Goal: Task Accomplishment & Management: Use online tool/utility

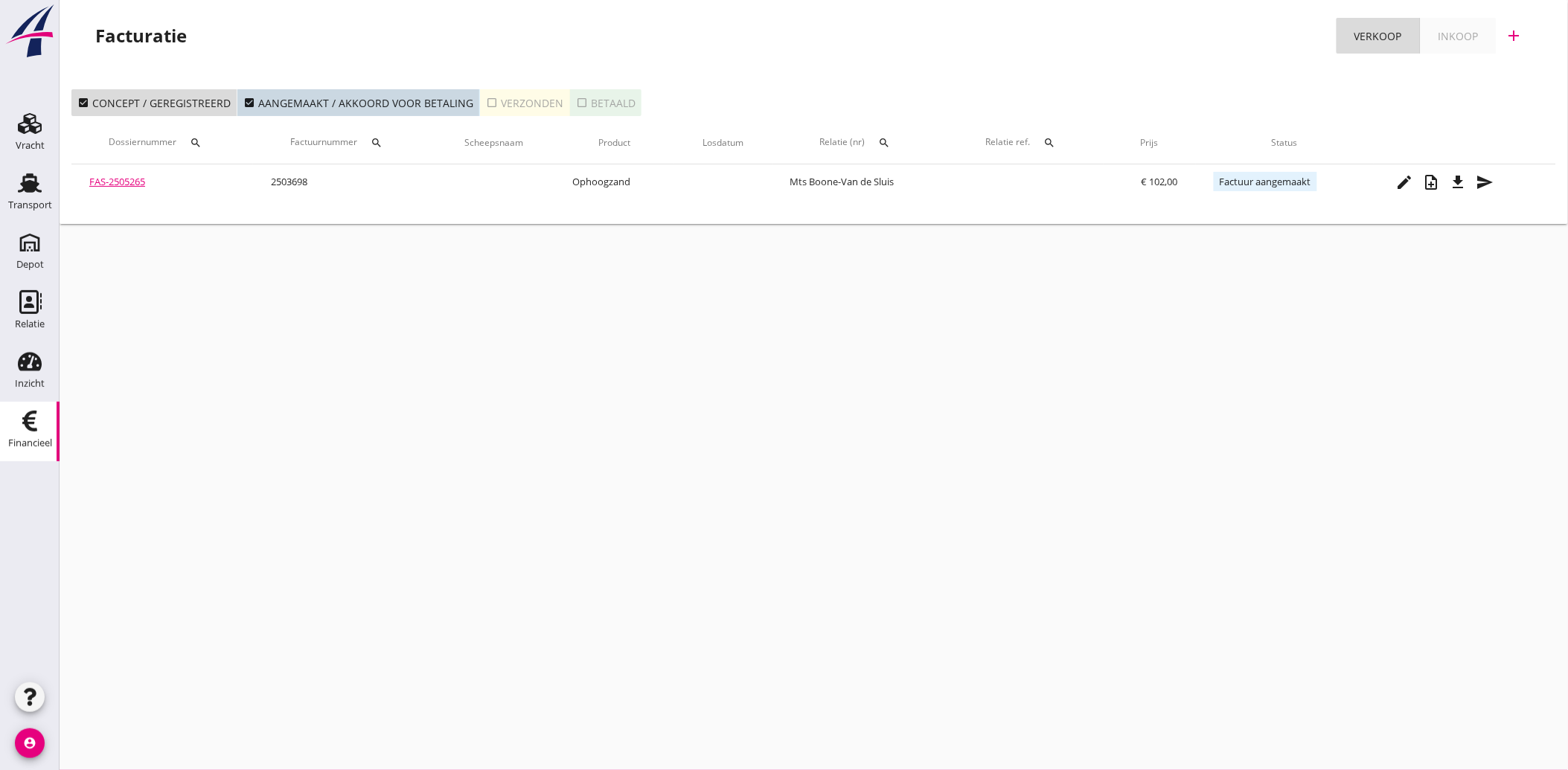
click at [30, 420] on icon "Financieel" at bounding box center [30, 421] width 24 height 24
drag, startPoint x: 32, startPoint y: 183, endPoint x: 28, endPoint y: 195, distance: 12.6
click at [32, 183] on use at bounding box center [30, 182] width 24 height 19
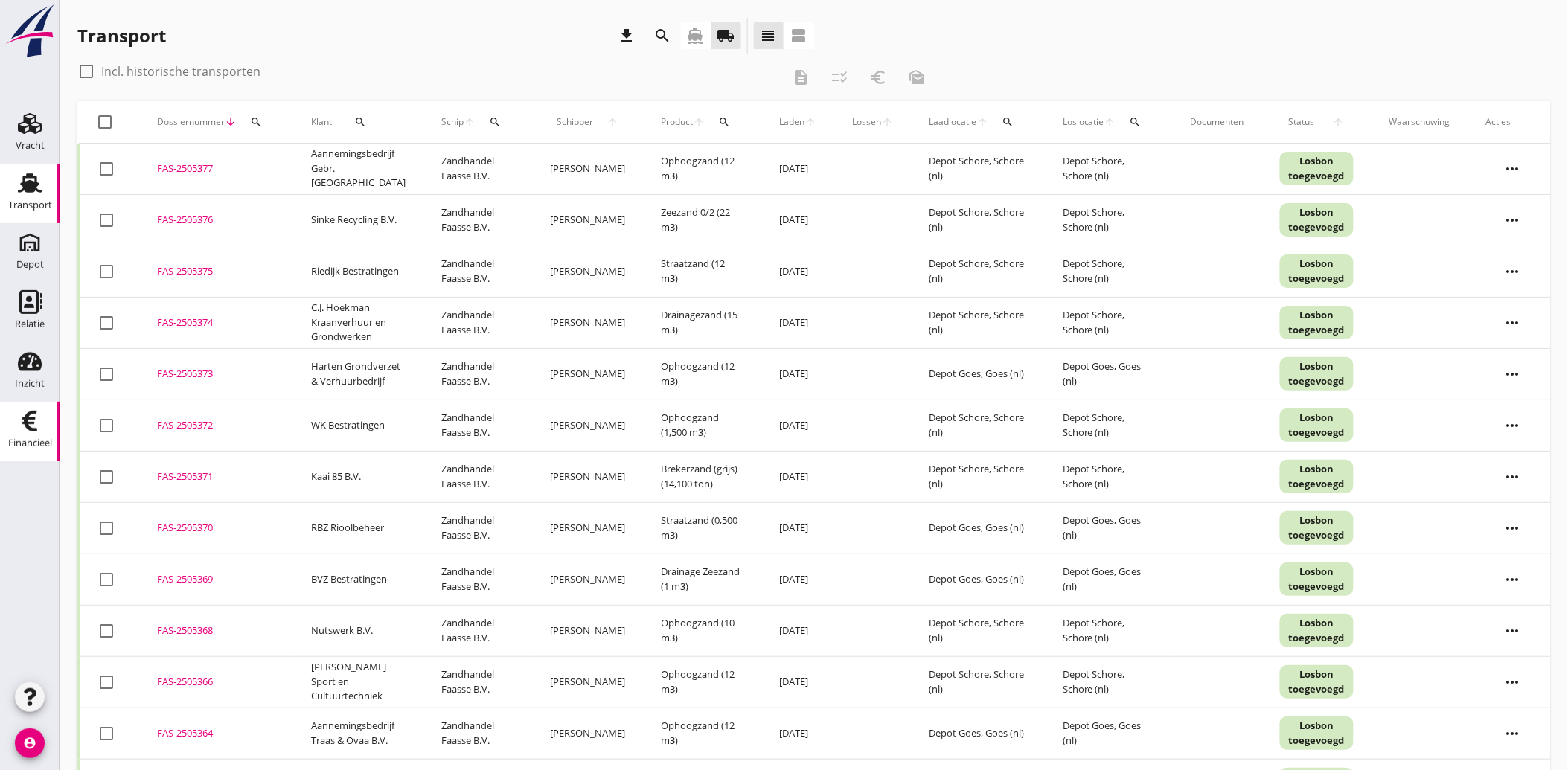
click at [33, 426] on icon "Financieel" at bounding box center [30, 421] width 24 height 24
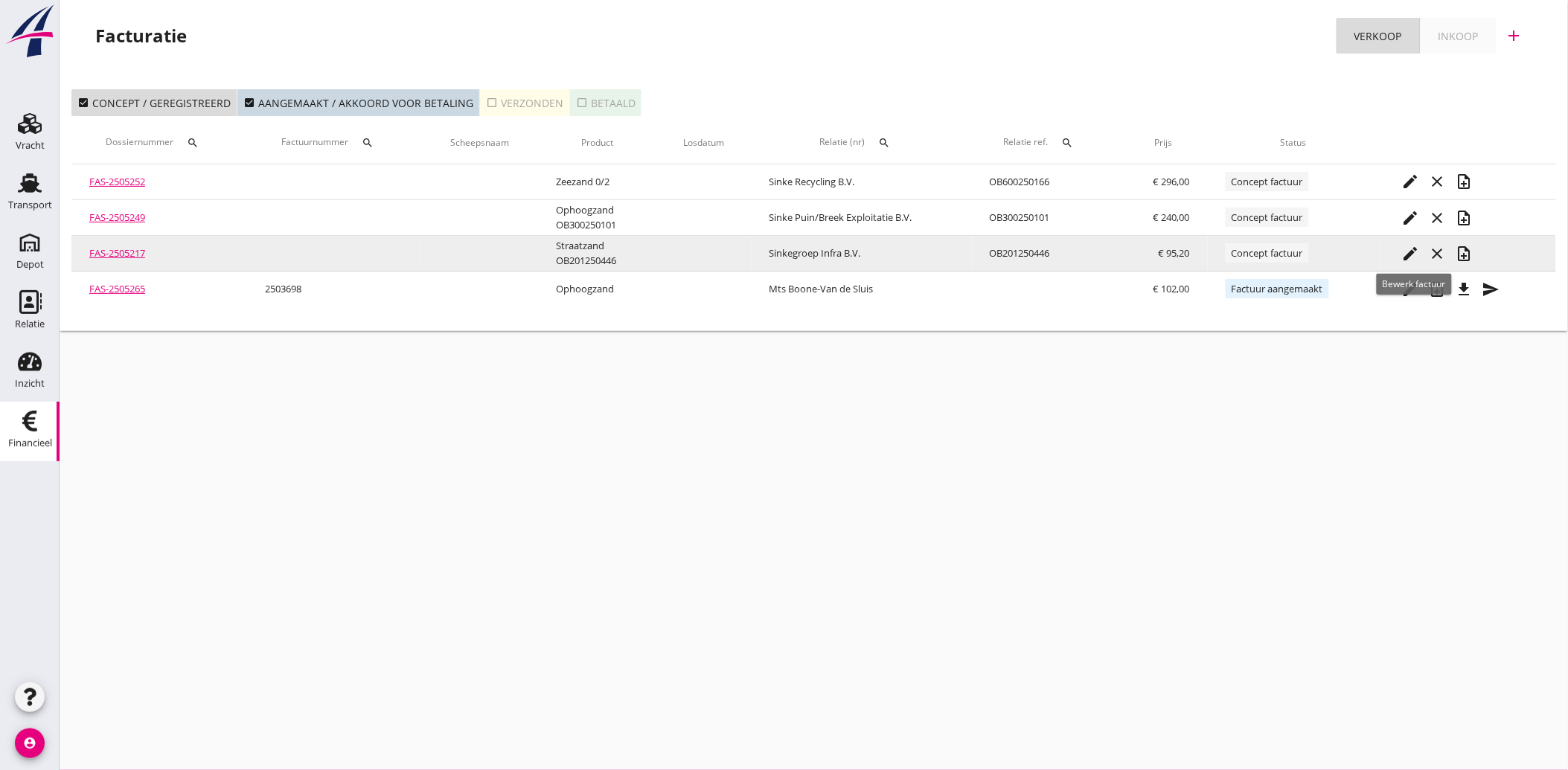
click at [1411, 249] on icon "edit" at bounding box center [1411, 253] width 18 height 18
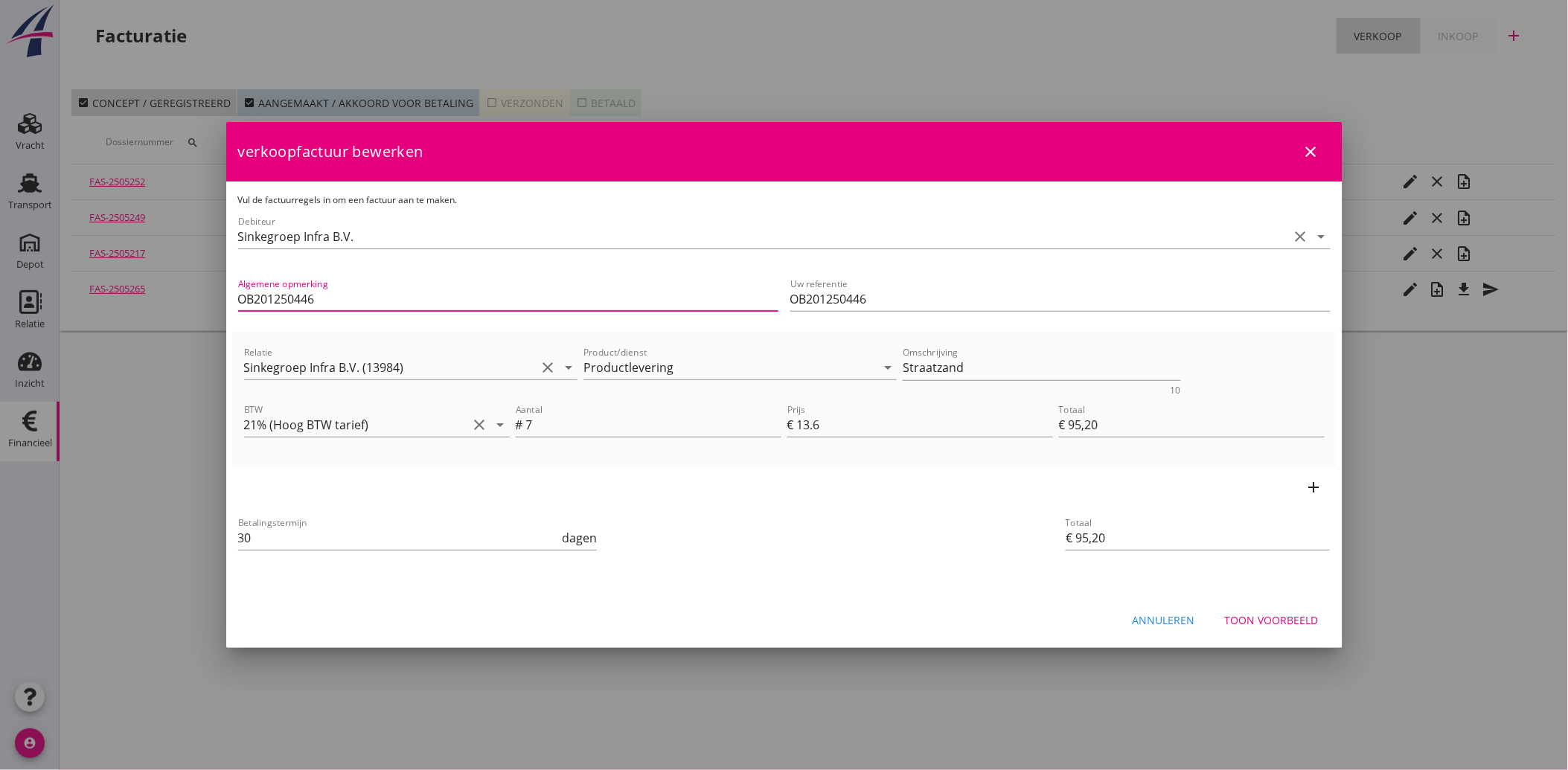
drag, startPoint x: 341, startPoint y: 294, endPoint x: 213, endPoint y: 302, distance: 128.2
click at [213, 302] on div "21% (Hoog BTW tarief) 9% (Laag BTW tarief) 0% (BTW vrij) 0% (BTW verlegd) Produ…" at bounding box center [784, 385] width 1568 height 770
click at [787, 534] on div "Betalingstermijn 30 dagen" at bounding box center [600, 539] width 730 height 57
click at [1271, 610] on button "Toon voorbeeld" at bounding box center [1271, 620] width 118 height 26
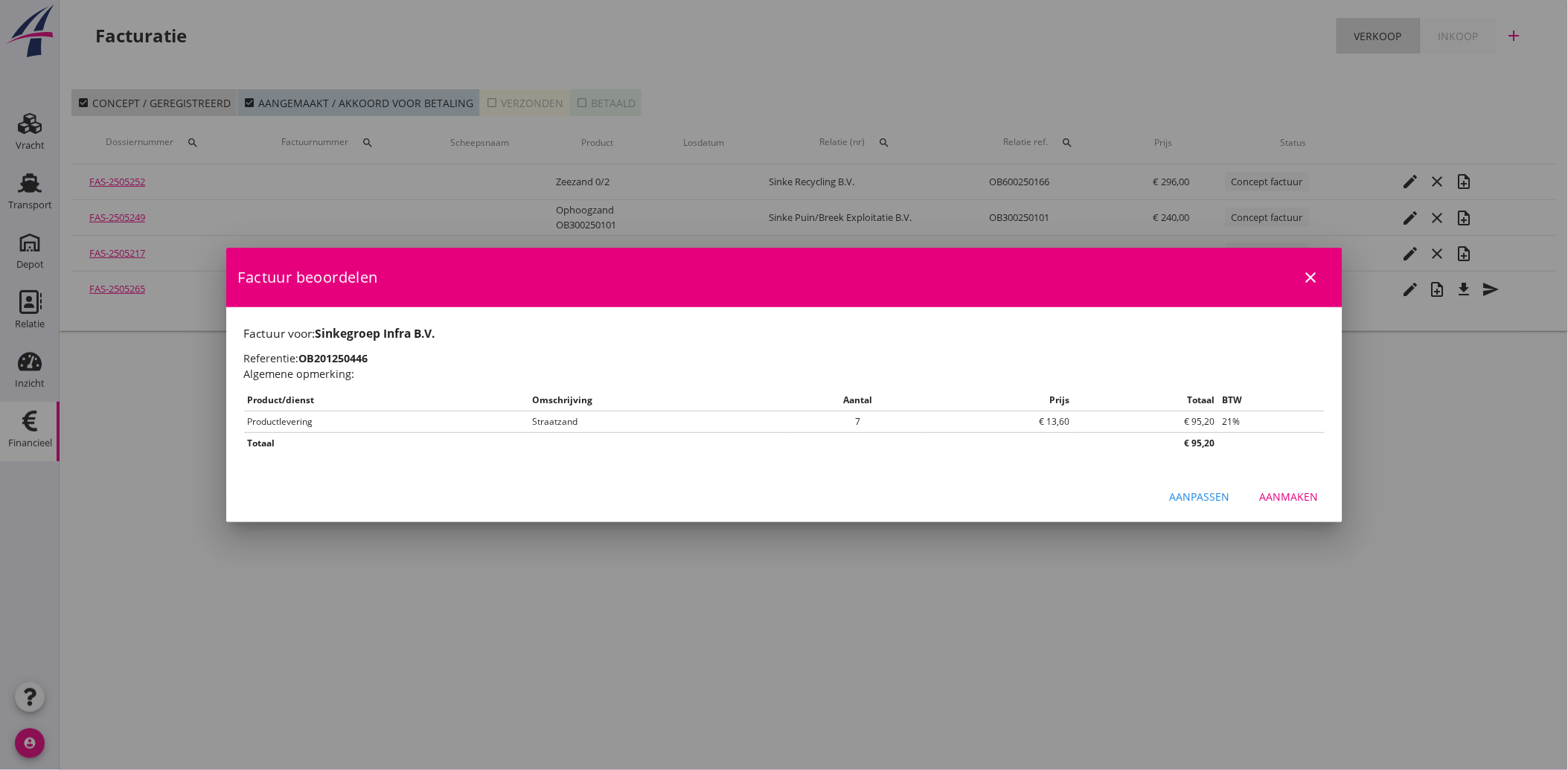
click at [1291, 496] on div "Aanmaken" at bounding box center [1288, 496] width 58 height 16
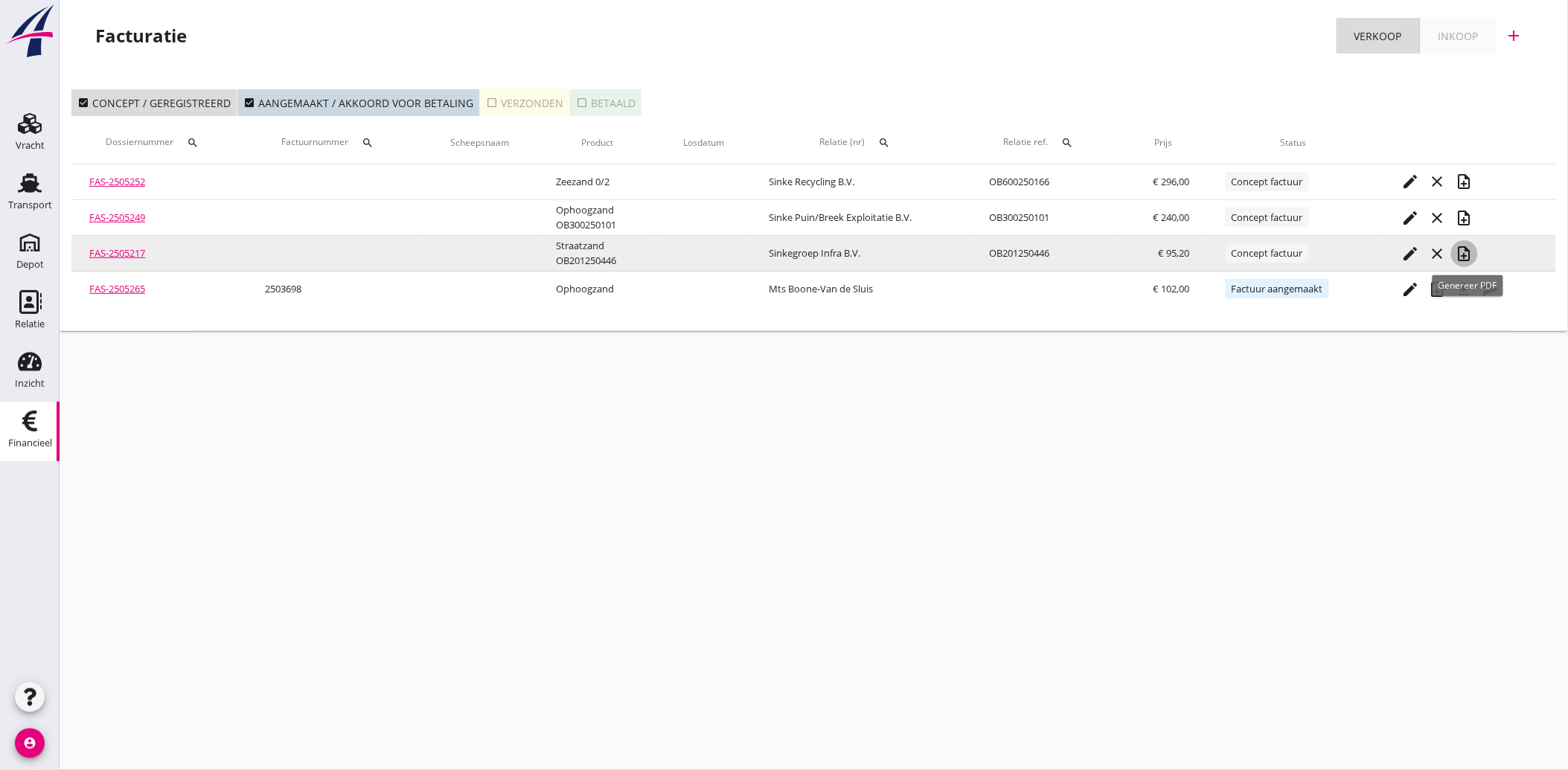
click at [1469, 251] on icon "note_add" at bounding box center [1464, 253] width 18 height 18
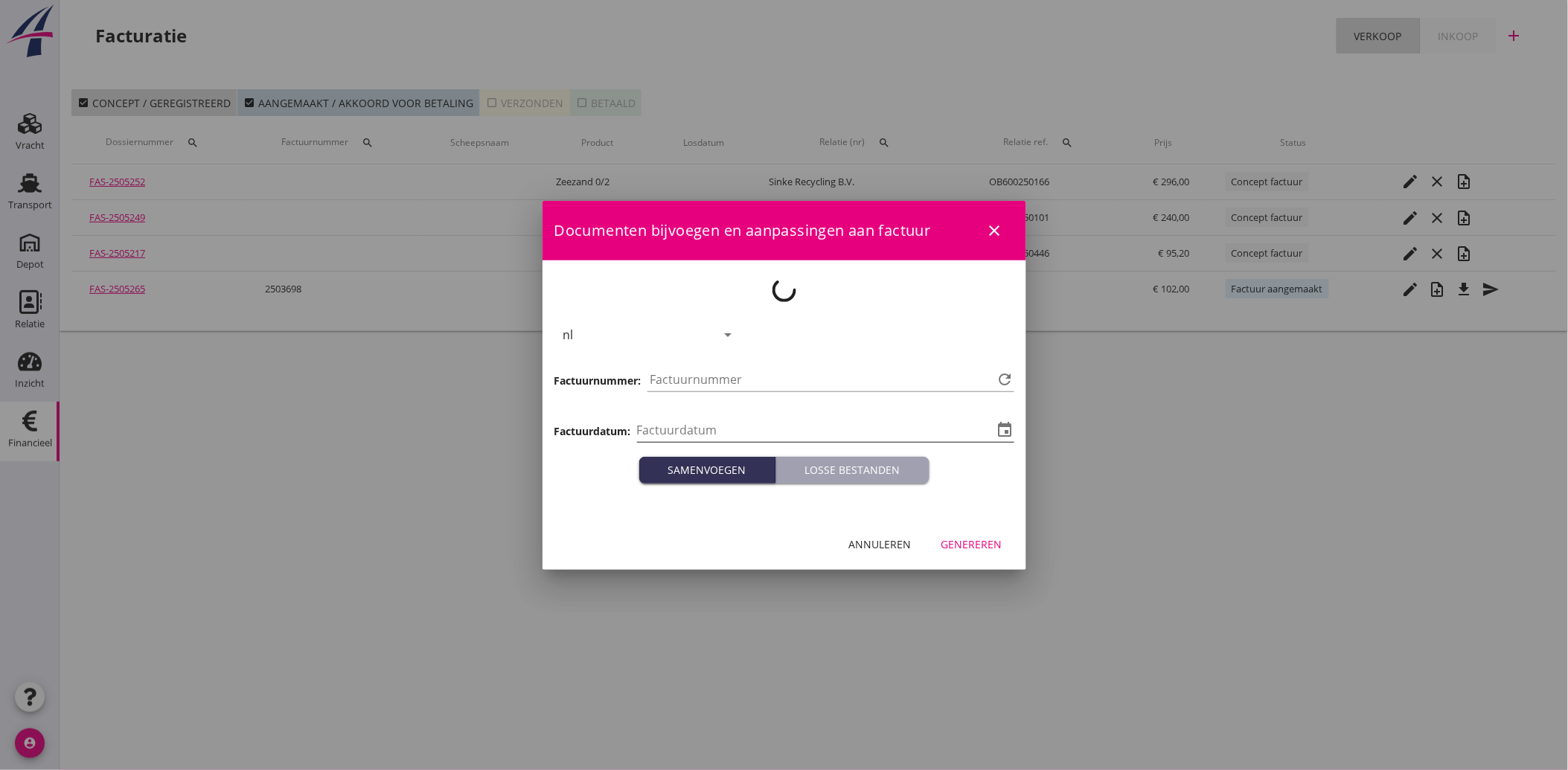
type input "[DATE]"
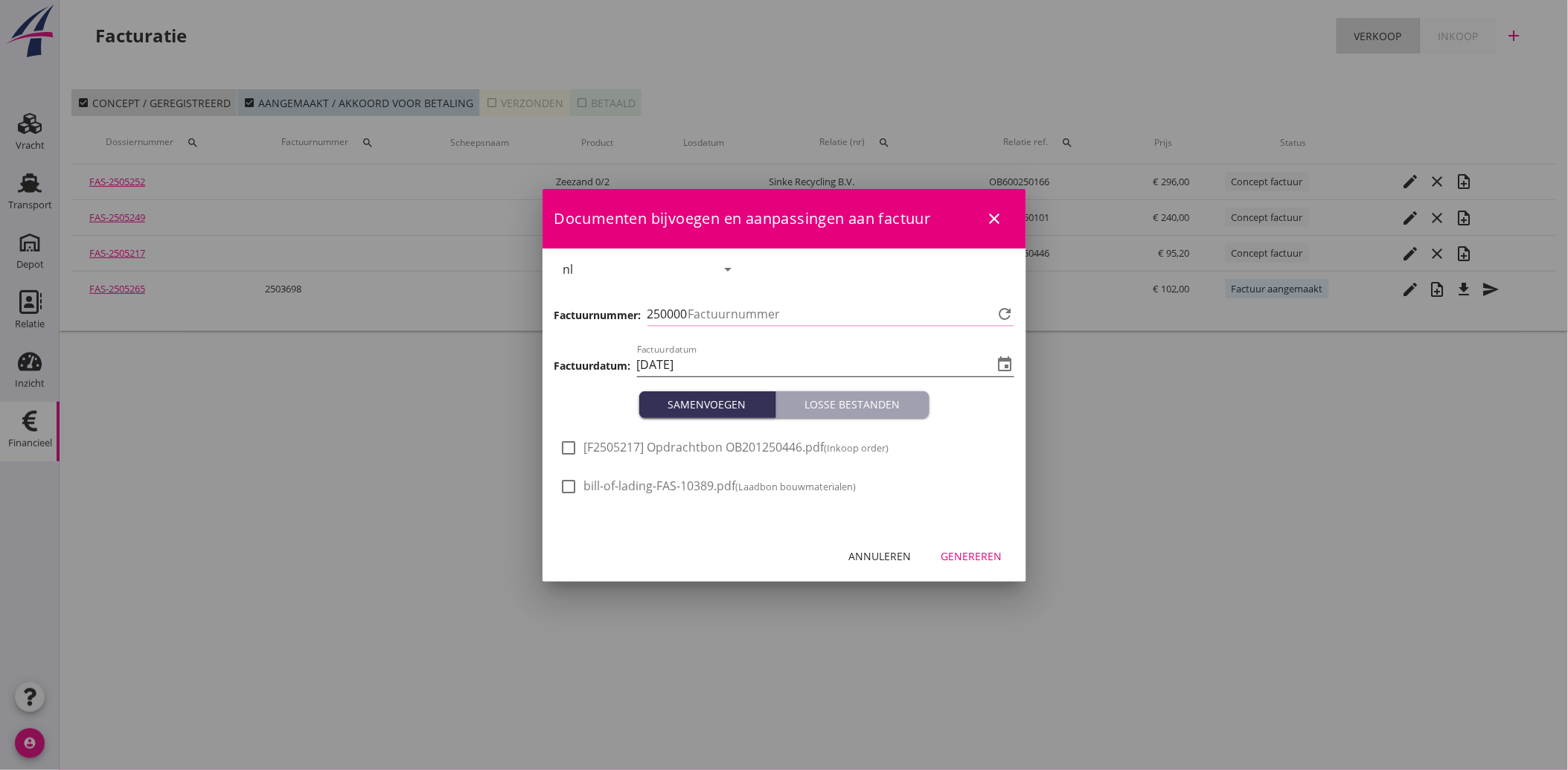
type input "3729"
click at [577, 448] on div at bounding box center [569, 448] width 25 height 25
checkbox input "true"
click at [961, 555] on div "Genereren" at bounding box center [972, 556] width 61 height 16
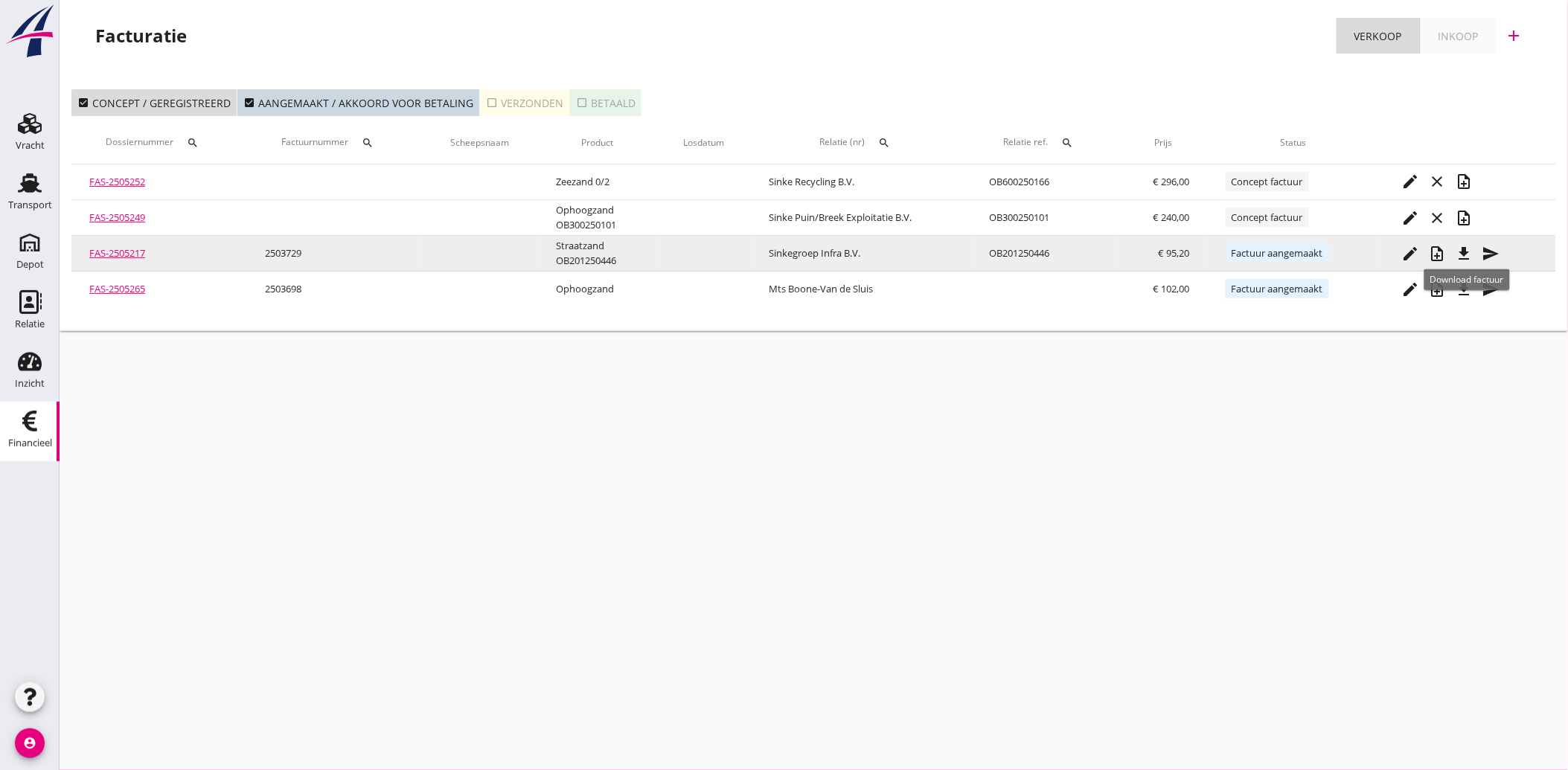
click at [1467, 249] on icon "file_download" at bounding box center [1464, 253] width 18 height 18
click at [1489, 249] on icon "send" at bounding box center [1491, 253] width 18 height 18
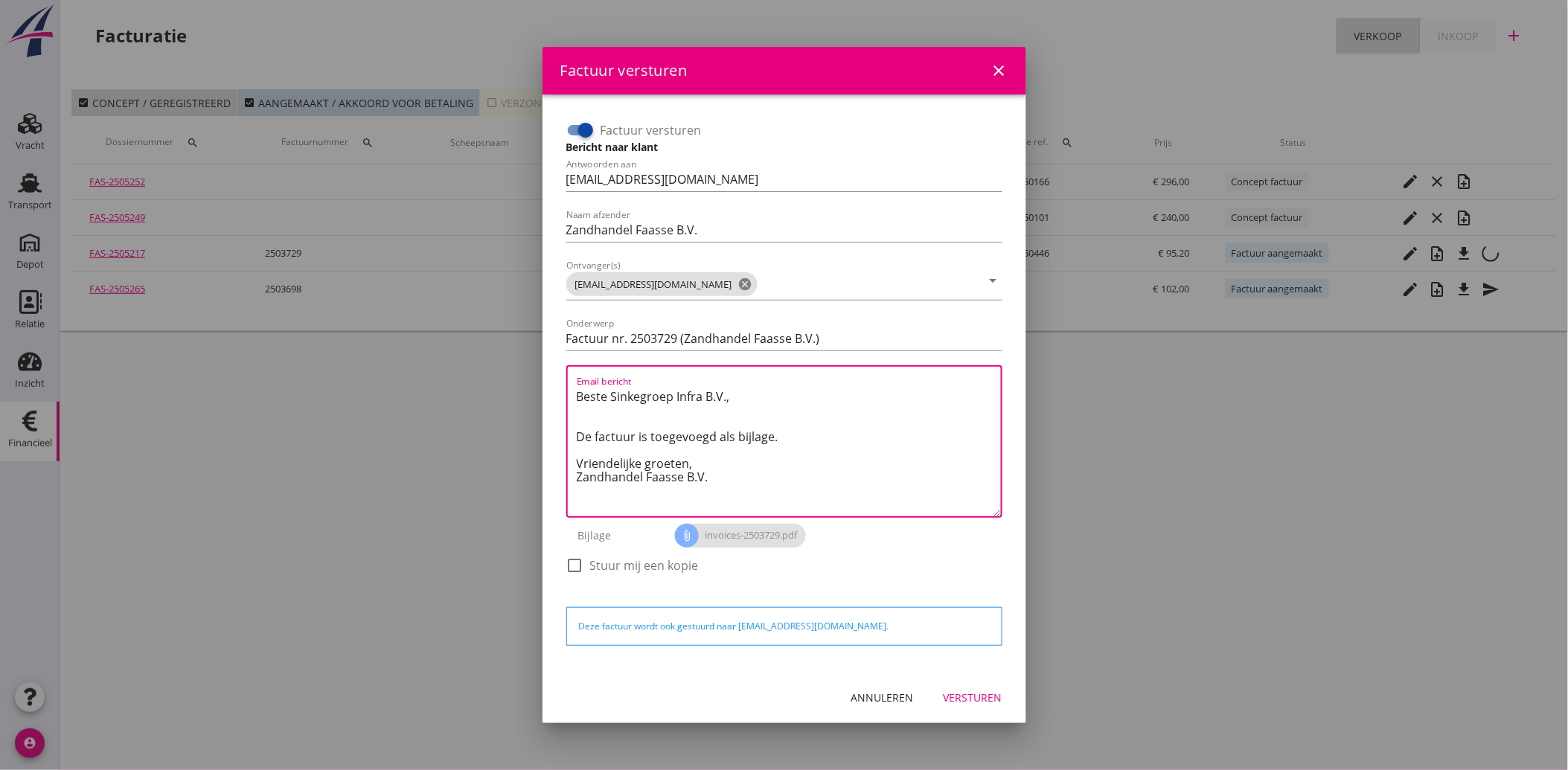
drag, startPoint x: 722, startPoint y: 482, endPoint x: 564, endPoint y: 390, distance: 182.8
click at [564, 390] on div "Factuur versturen Bericht naar klant Antwoorden aan [EMAIL_ADDRESS][DOMAIN_NAME…" at bounding box center [784, 355] width 448 height 485
paste textarea "Geachte heer/mevrouw, Hierbij zenden wij u onze factuur i.v.m. de door ons aan …"
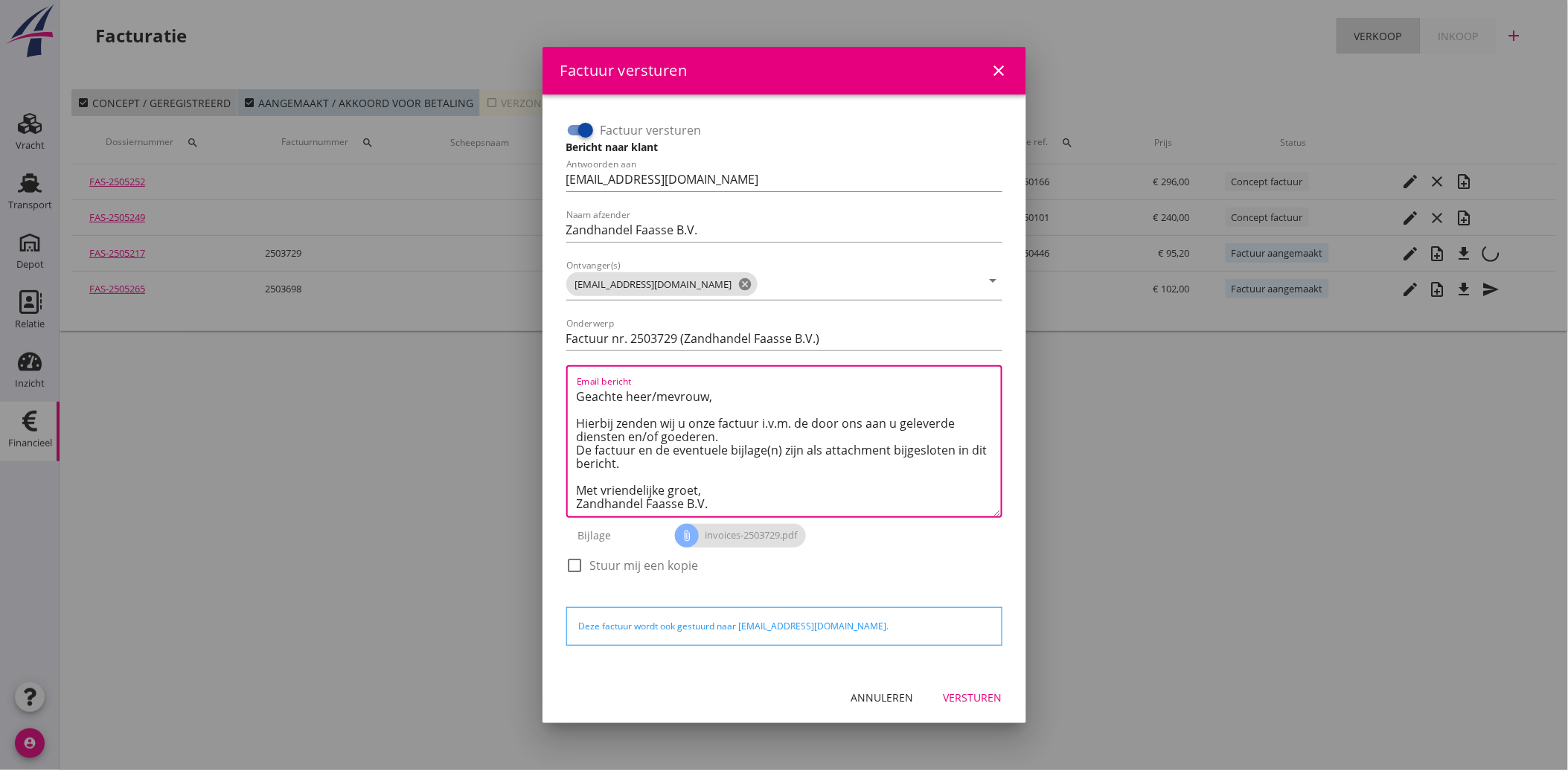
type textarea "Geachte heer/mevrouw, Hierbij zenden wij u onze factuur i.v.m. de door ons aan …"
click at [969, 694] on div "Versturen" at bounding box center [973, 698] width 58 height 16
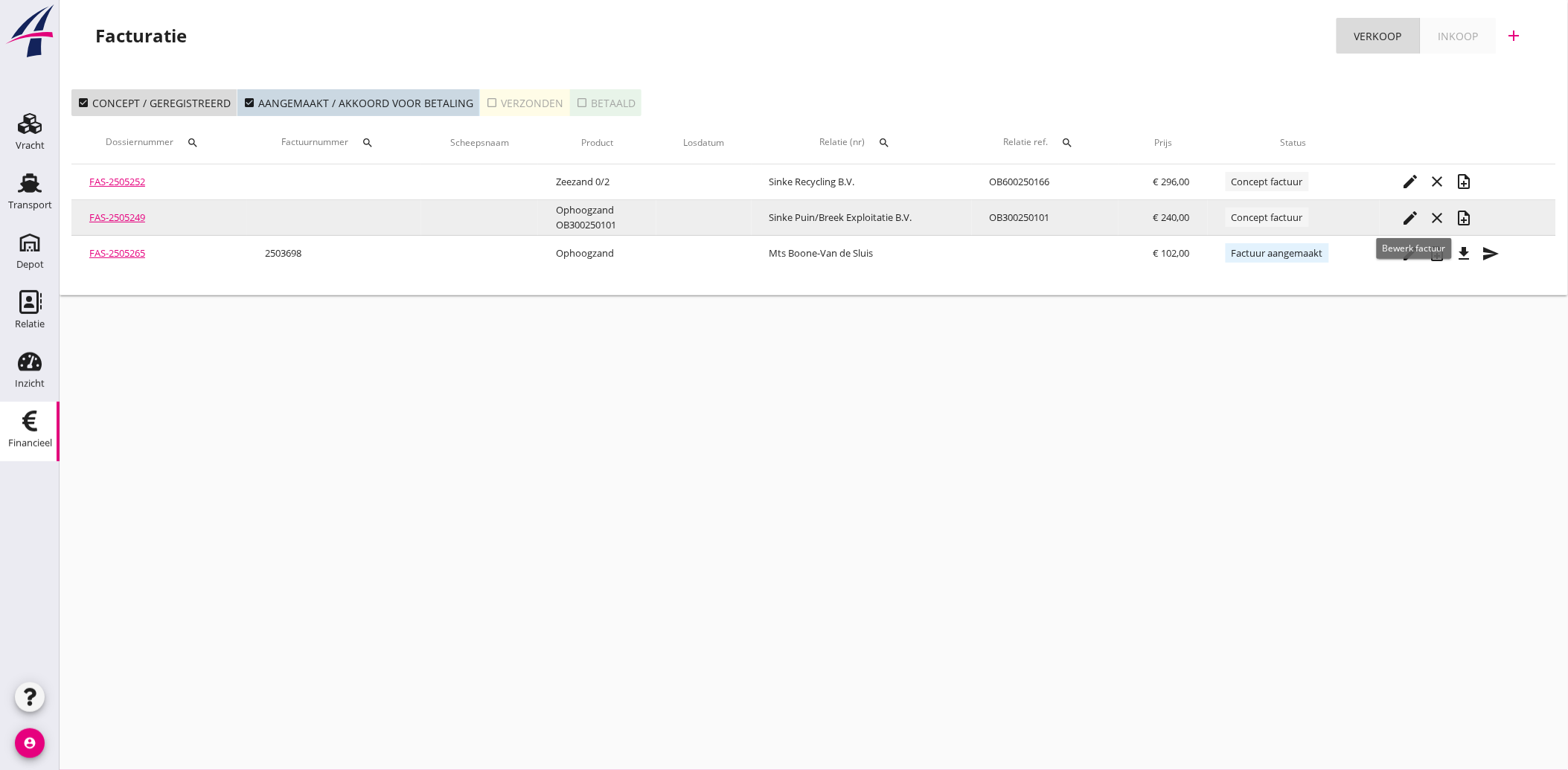
click at [1414, 214] on icon "edit" at bounding box center [1411, 217] width 18 height 18
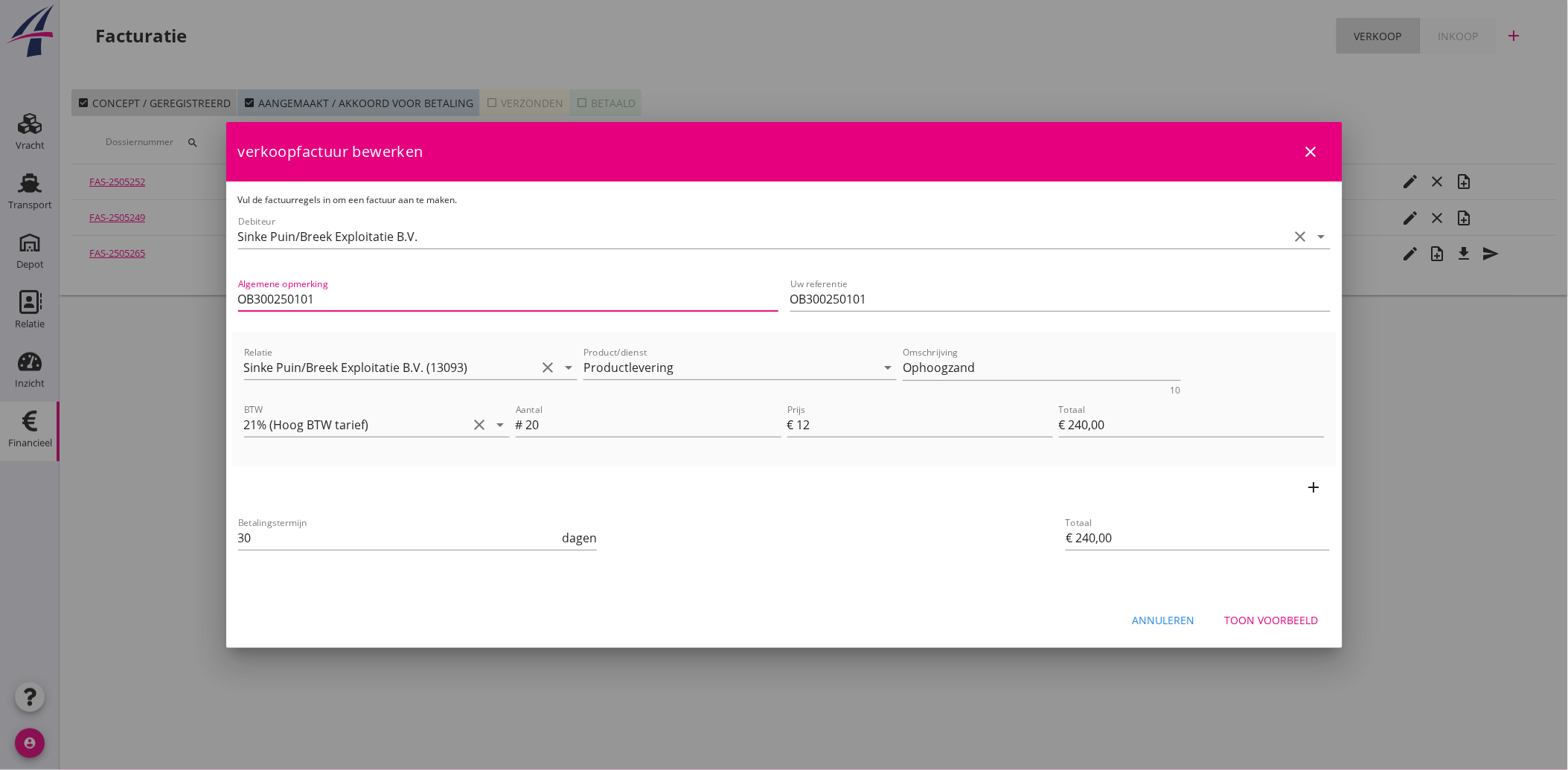
drag, startPoint x: 328, startPoint y: 298, endPoint x: 254, endPoint y: 314, distance: 75.7
click at [243, 305] on input "OB300250101" at bounding box center [508, 299] width 540 height 24
type input "O"
click at [796, 563] on div "Betalingstermijn 30 dagen" at bounding box center [600, 539] width 730 height 57
click at [1291, 613] on div "Toon voorbeeld" at bounding box center [1271, 620] width 94 height 16
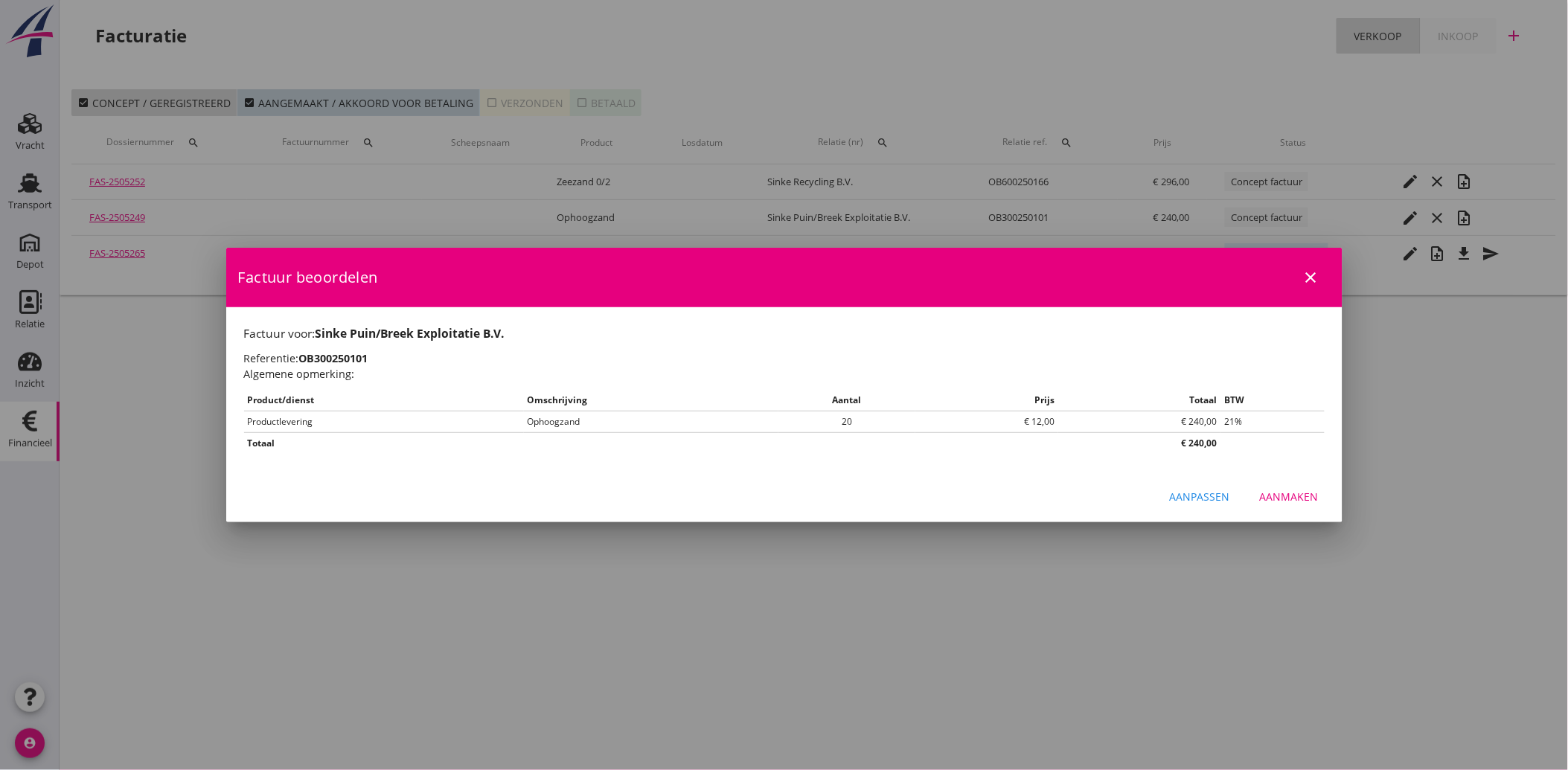
click at [1291, 495] on div "Aanmaken" at bounding box center [1288, 496] width 58 height 16
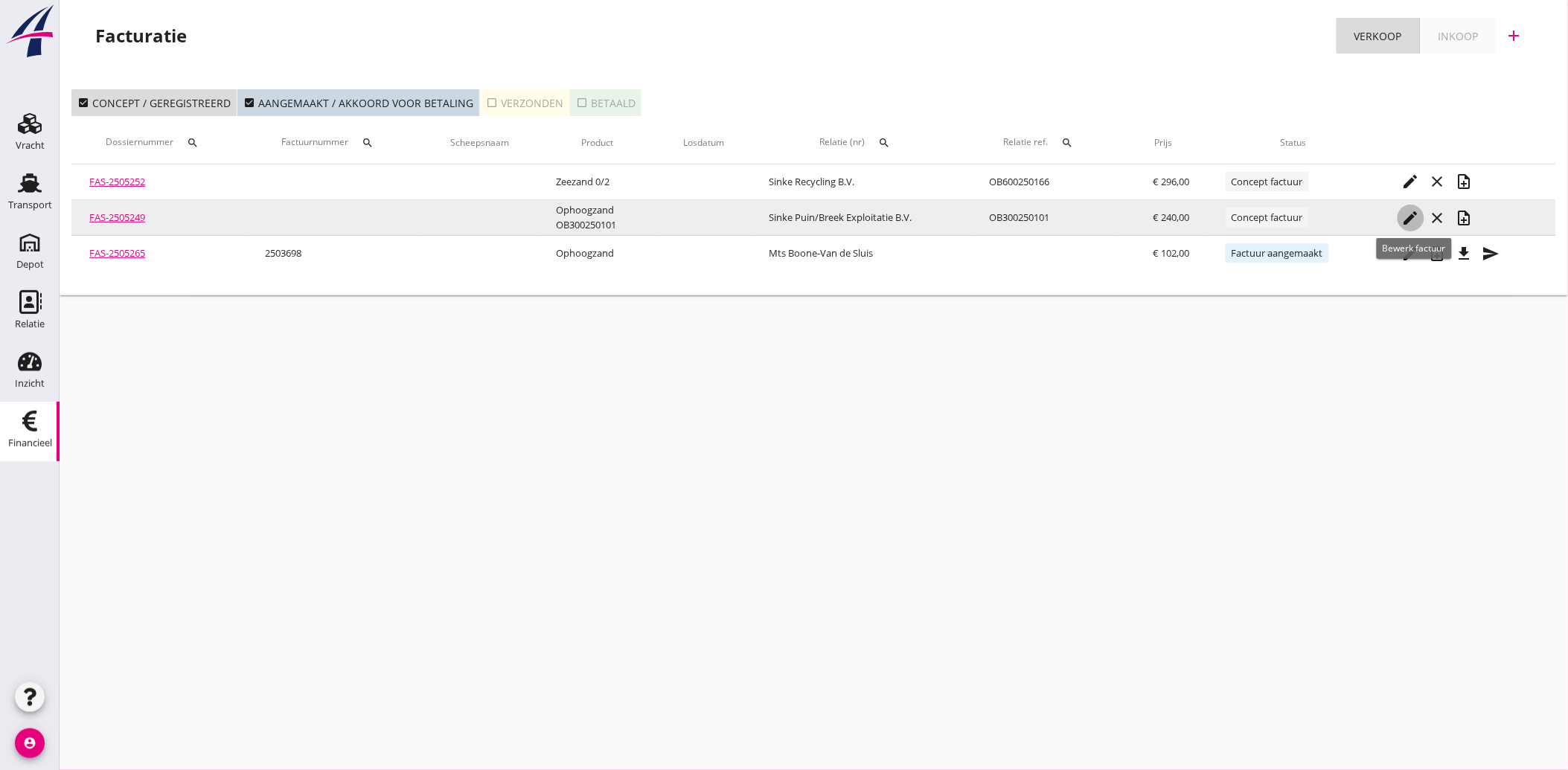
click at [1416, 221] on icon "edit" at bounding box center [1411, 217] width 18 height 18
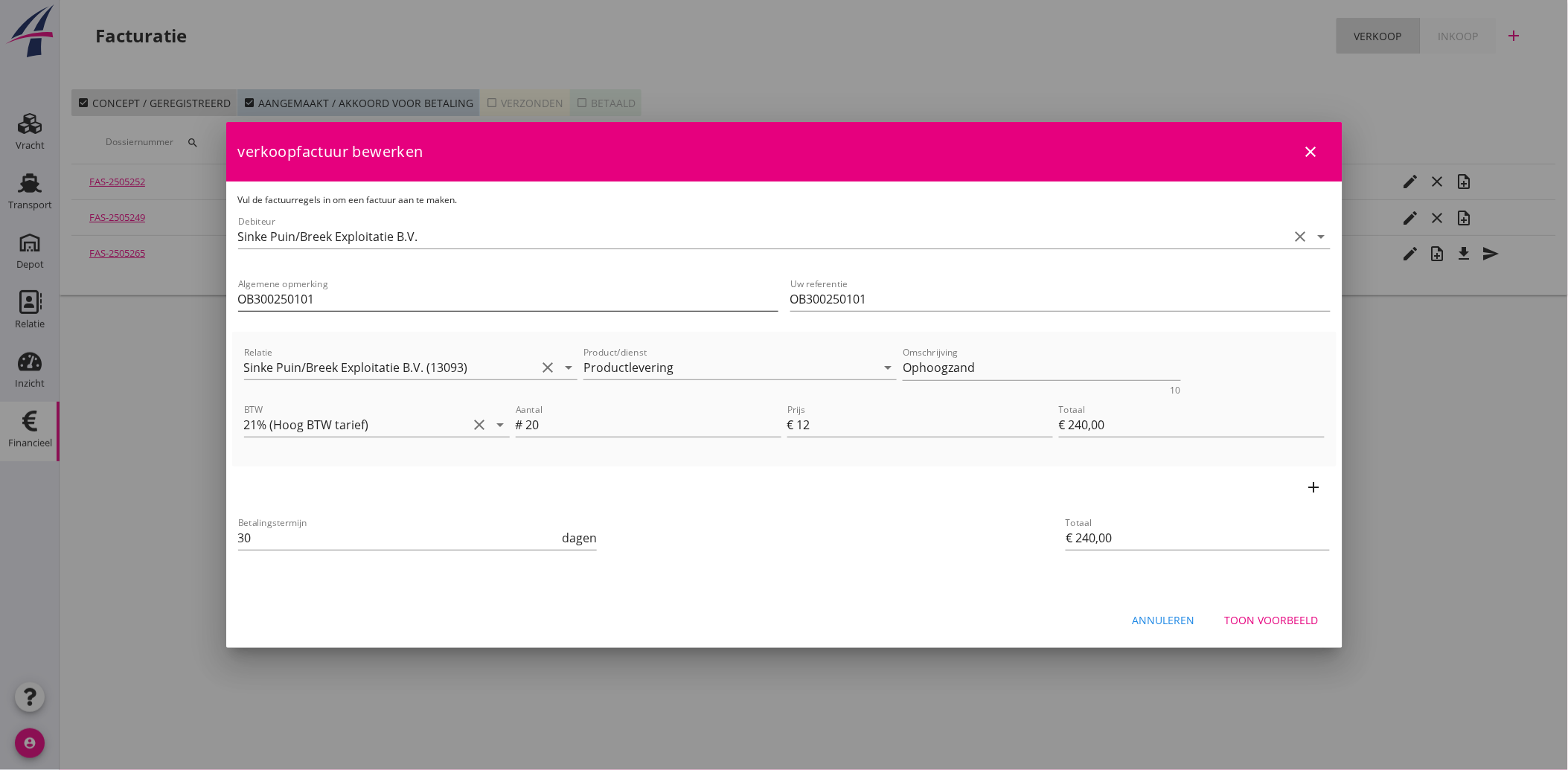
click at [263, 300] on input "OB300250101" at bounding box center [508, 299] width 540 height 24
type input "O"
click at [786, 545] on div "Betalingstermijn 30 dagen" at bounding box center [600, 539] width 730 height 57
click at [1273, 621] on div "Toon voorbeeld" at bounding box center [1271, 620] width 94 height 16
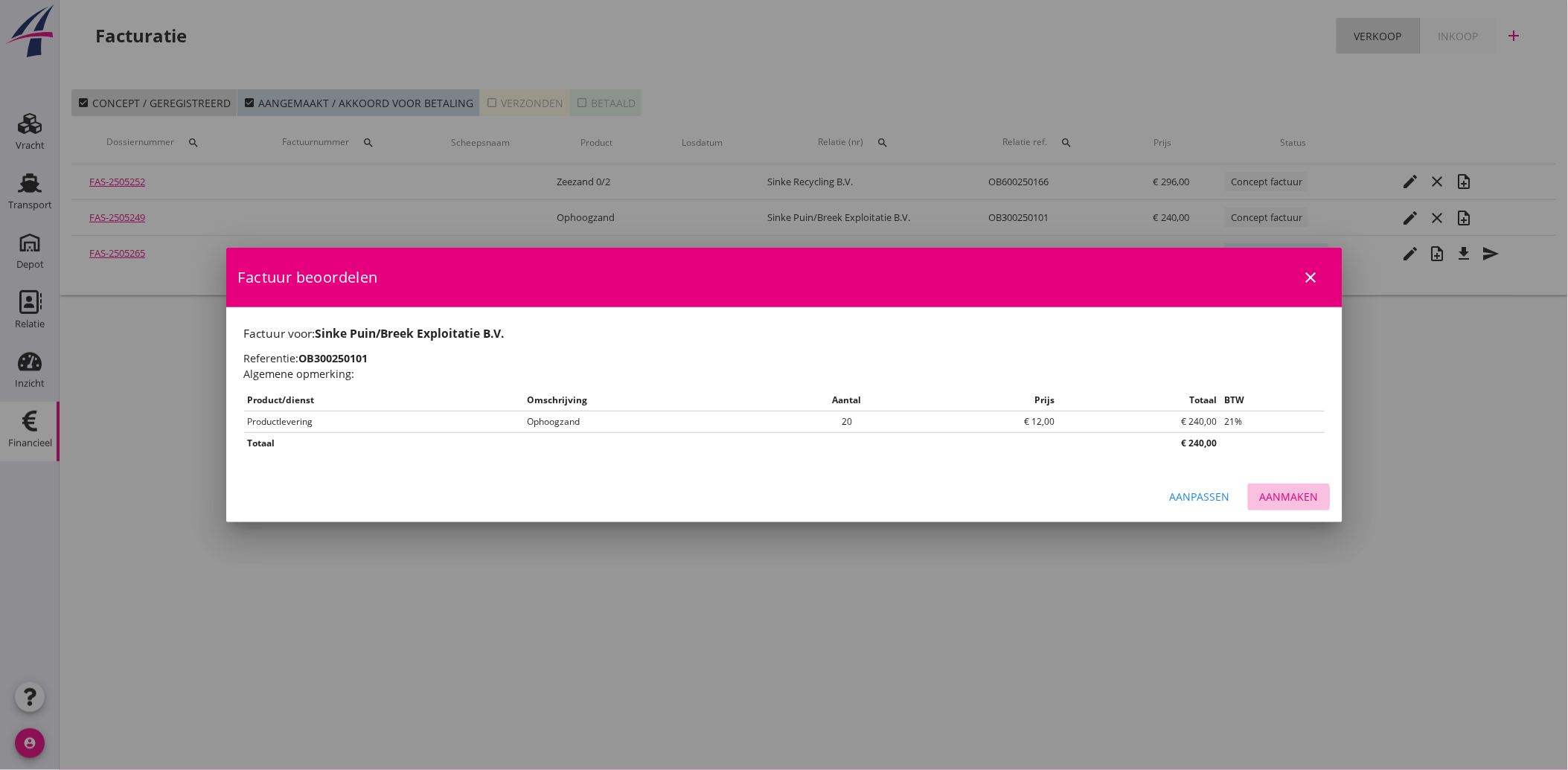
click at [1286, 494] on div "Aanmaken" at bounding box center [1288, 496] width 58 height 16
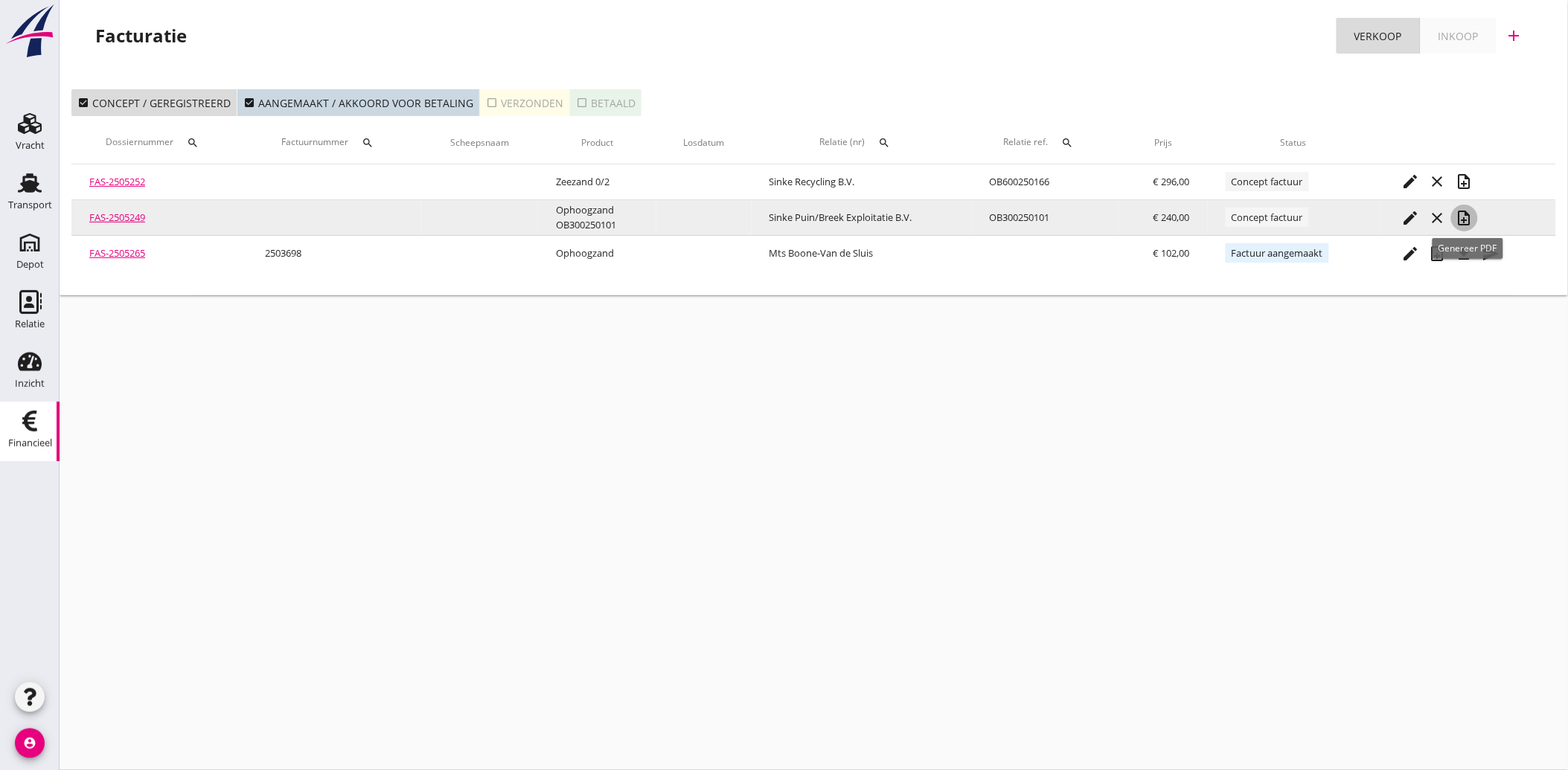
click at [1471, 214] on icon "note_add" at bounding box center [1464, 217] width 18 height 18
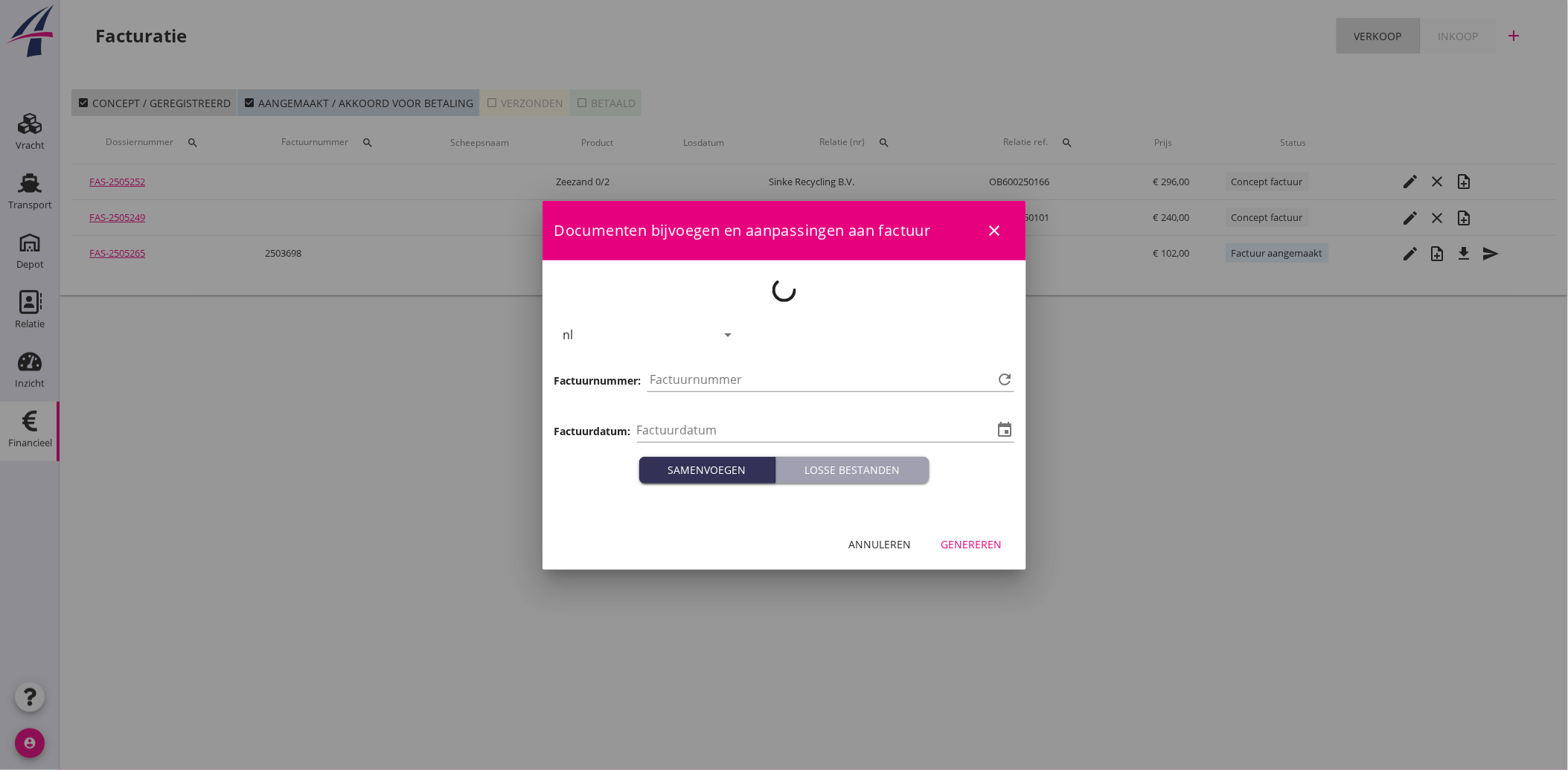
type input "[DATE]"
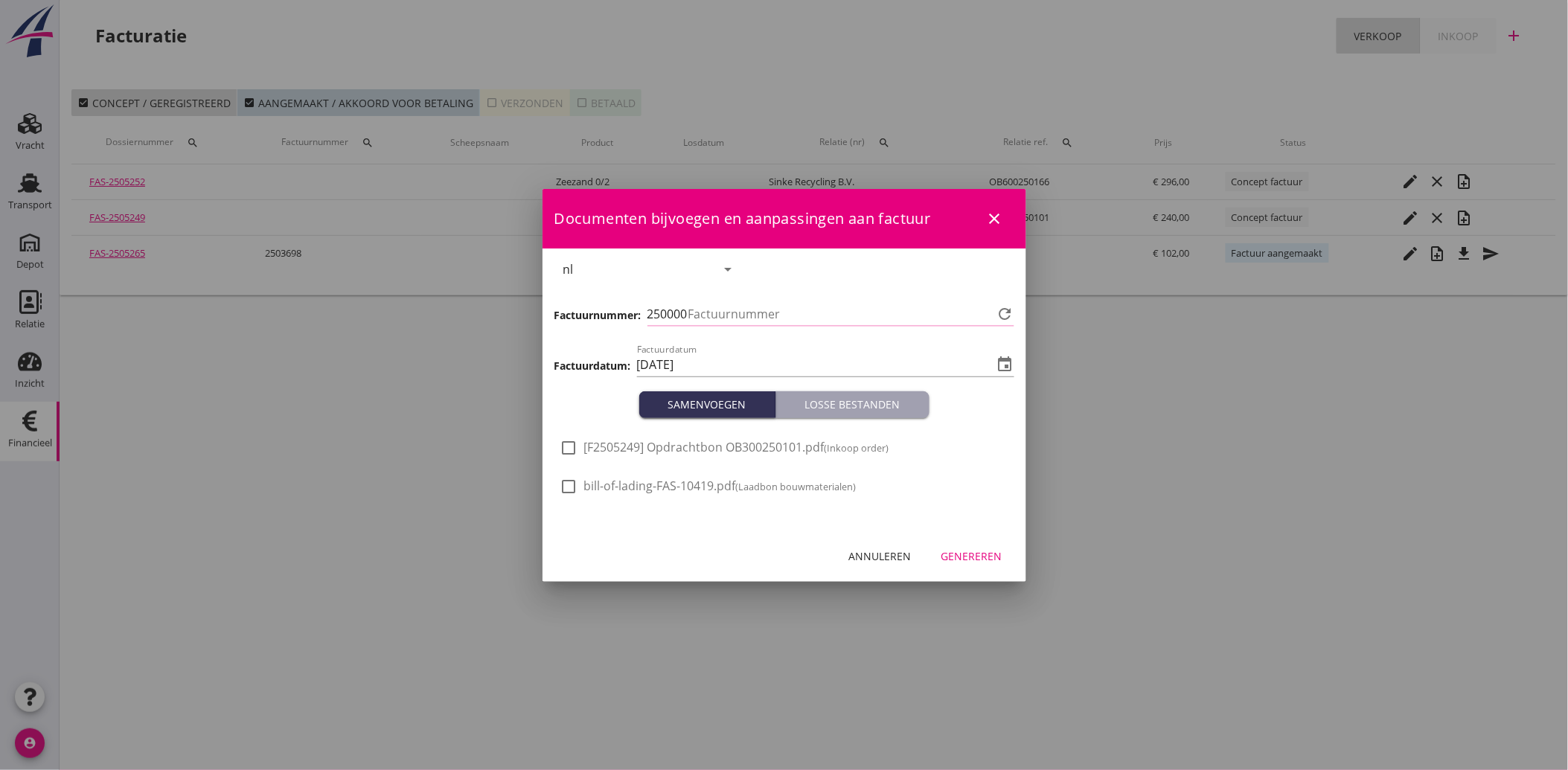
type input "3730"
click at [571, 447] on div at bounding box center [569, 448] width 25 height 25
checkbox input "true"
click at [978, 559] on div "Genereren" at bounding box center [972, 556] width 61 height 16
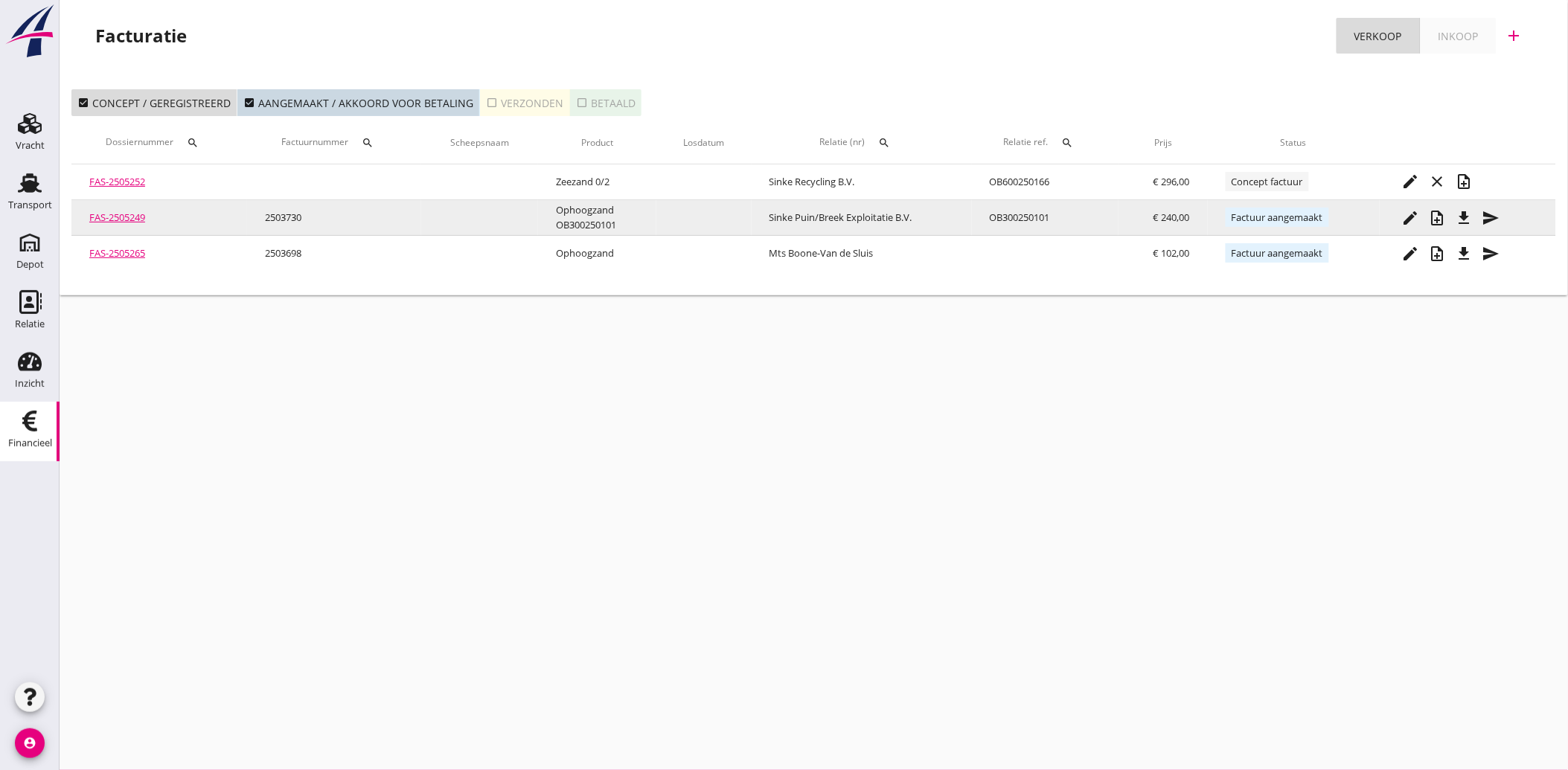
click at [1468, 212] on icon "file_download" at bounding box center [1464, 217] width 18 height 18
click at [1496, 214] on icon "send" at bounding box center [1491, 217] width 18 height 18
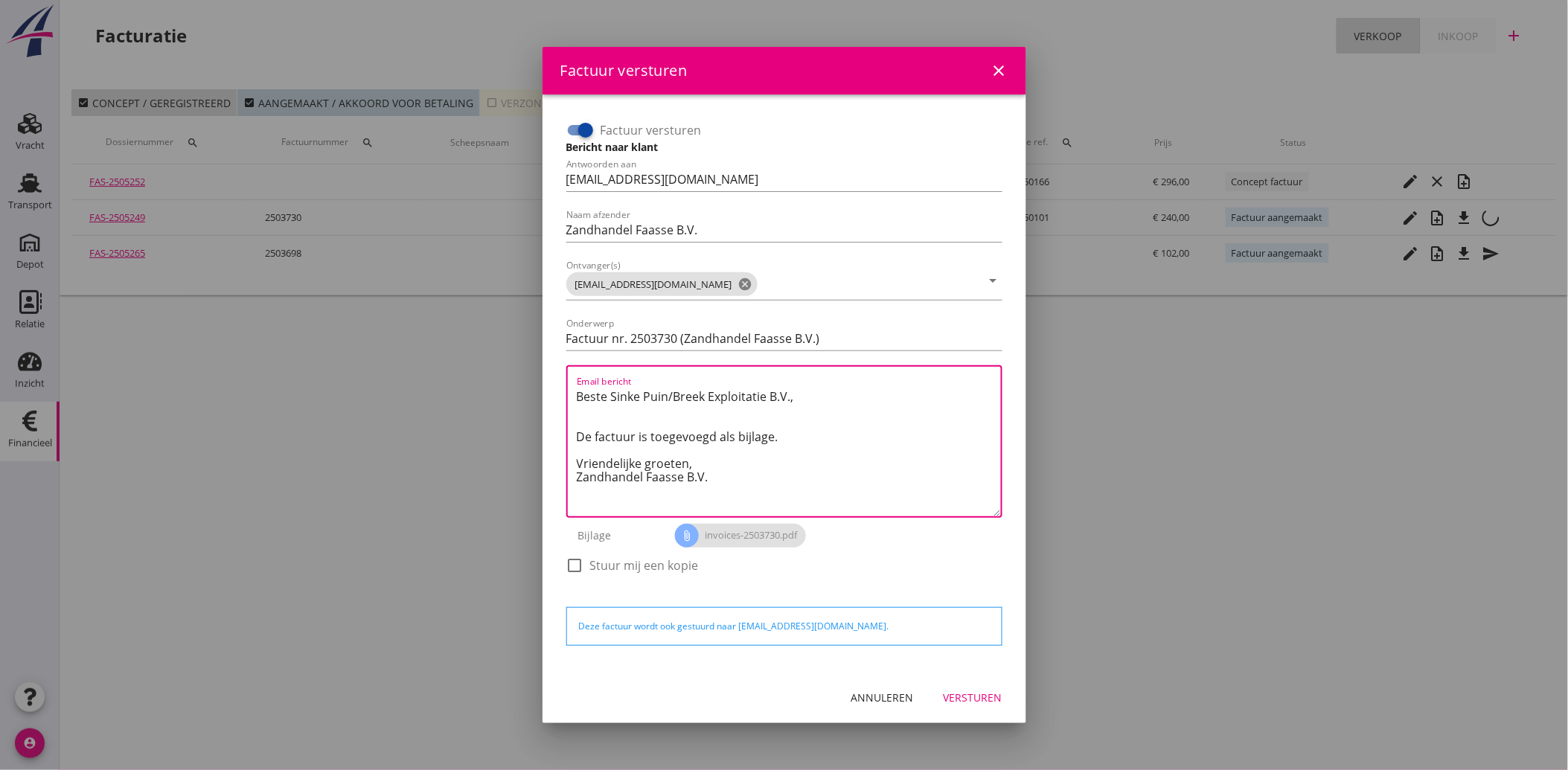
drag, startPoint x: 731, startPoint y: 478, endPoint x: 550, endPoint y: 393, distance: 200.0
click at [550, 393] on div "Factuur versturen Bericht naar klant Antwoorden aan [EMAIL_ADDRESS][DOMAIN_NAME…" at bounding box center [784, 383] width 484 height 578
paste textarea "Geachte heer/mevrouw, Hierbij zenden wij u onze factuur i.v.m. de door ons aan …"
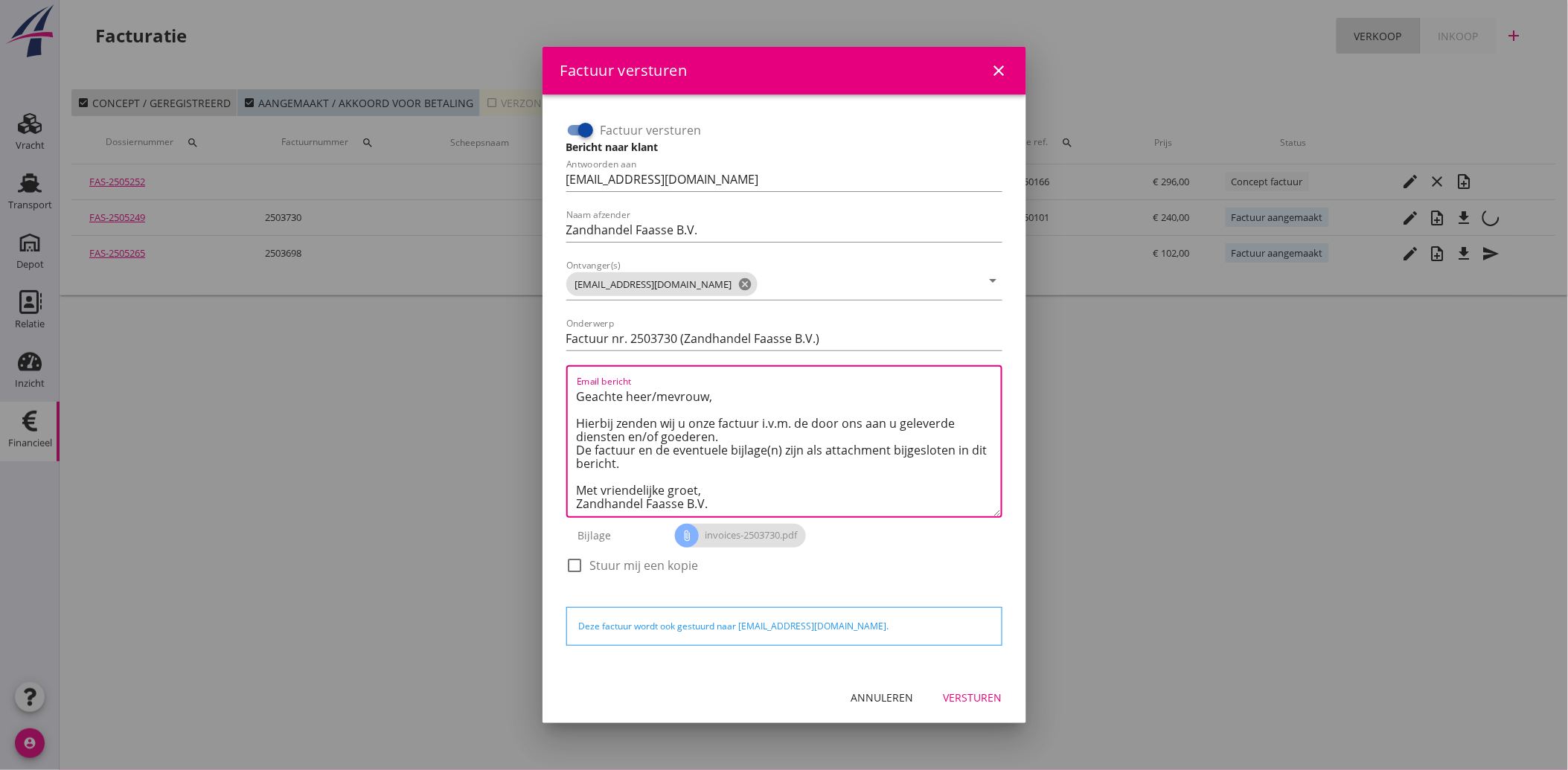
type textarea "Geachte heer/mevrouw, Hierbij zenden wij u onze factuur i.v.m. de door ons aan …"
click at [969, 694] on div "Versturen" at bounding box center [973, 698] width 58 height 16
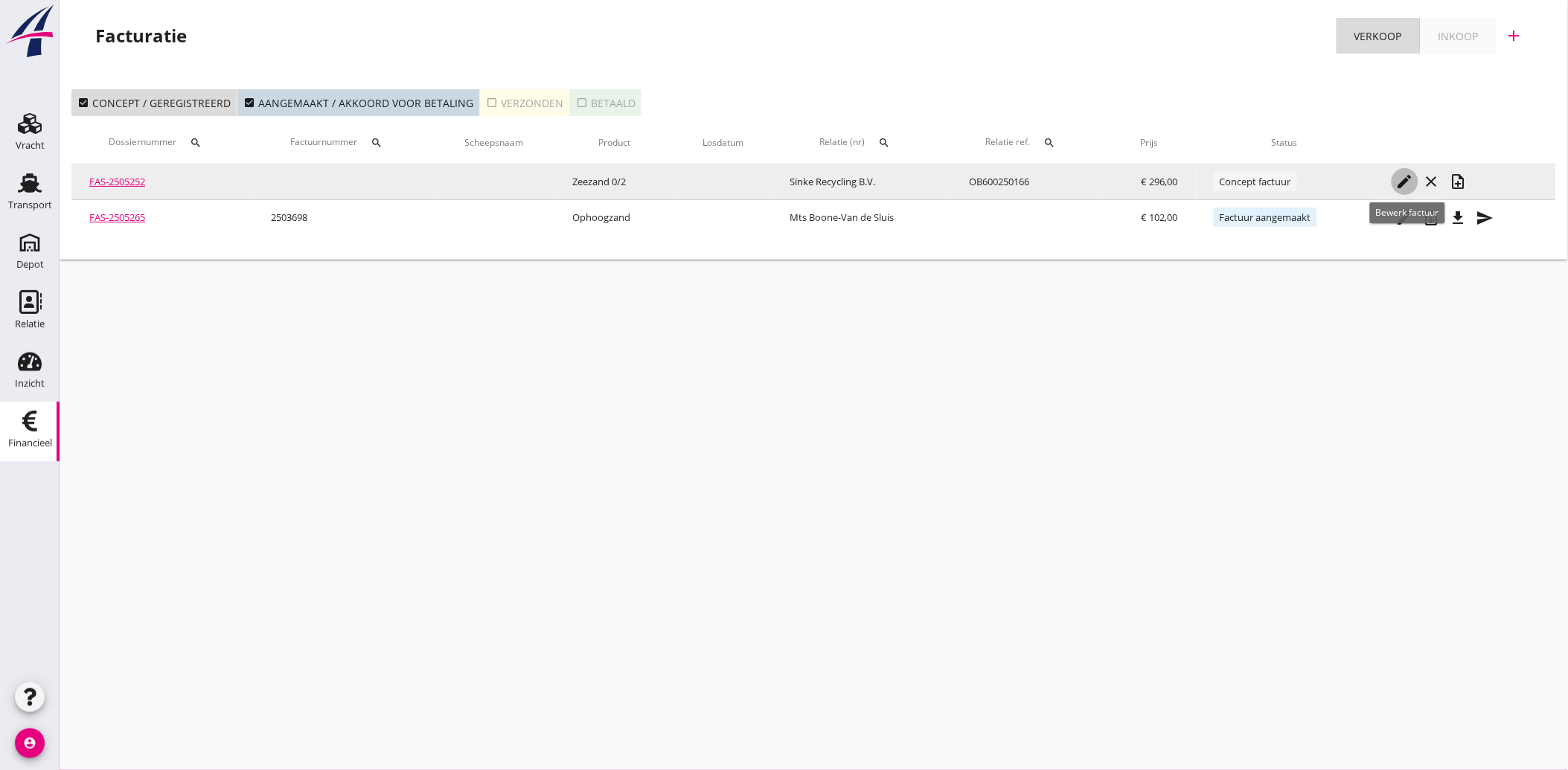
click at [1402, 181] on icon "edit" at bounding box center [1404, 181] width 18 height 18
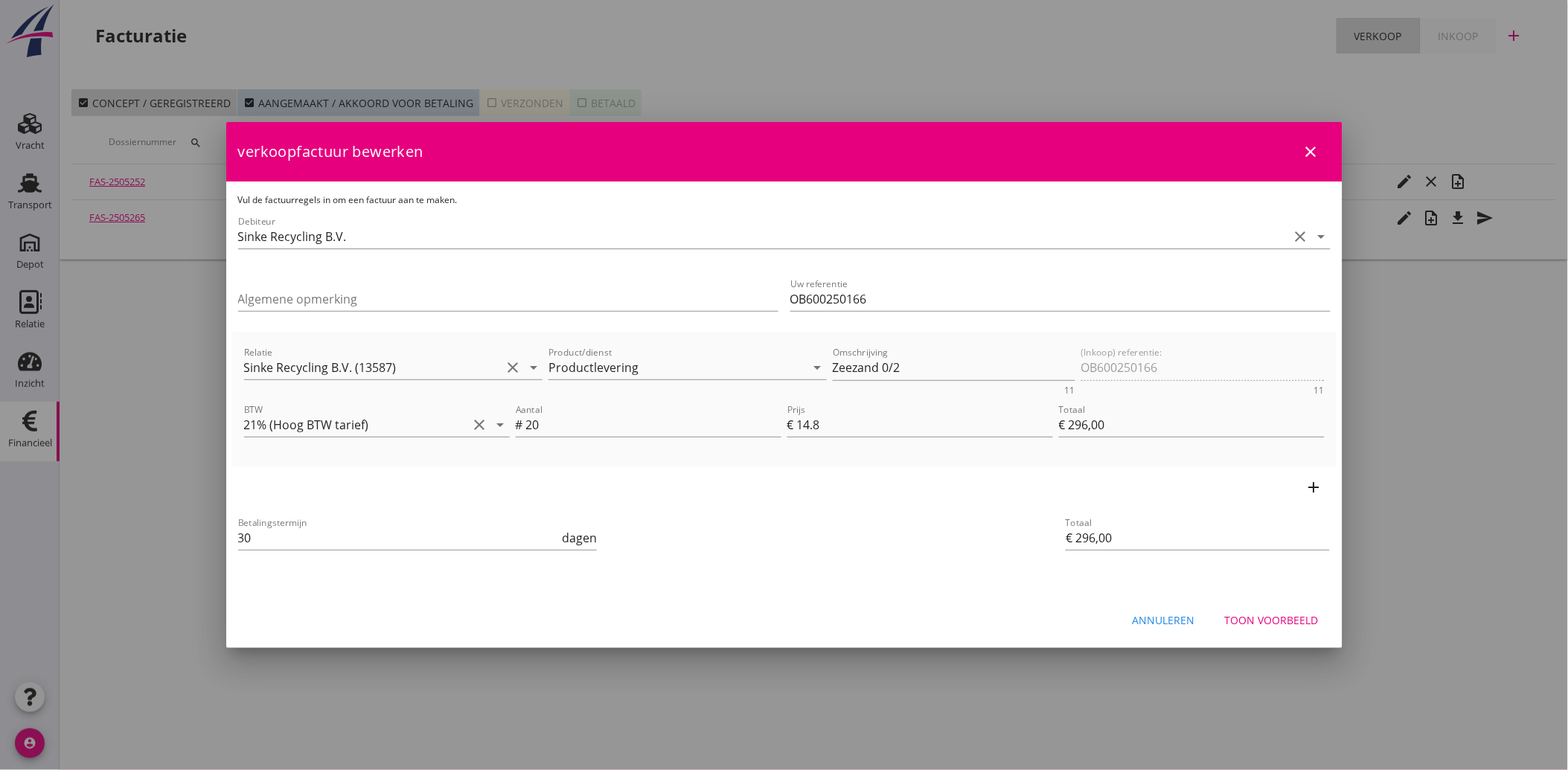
click at [1282, 623] on div "Toon voorbeeld" at bounding box center [1271, 620] width 94 height 16
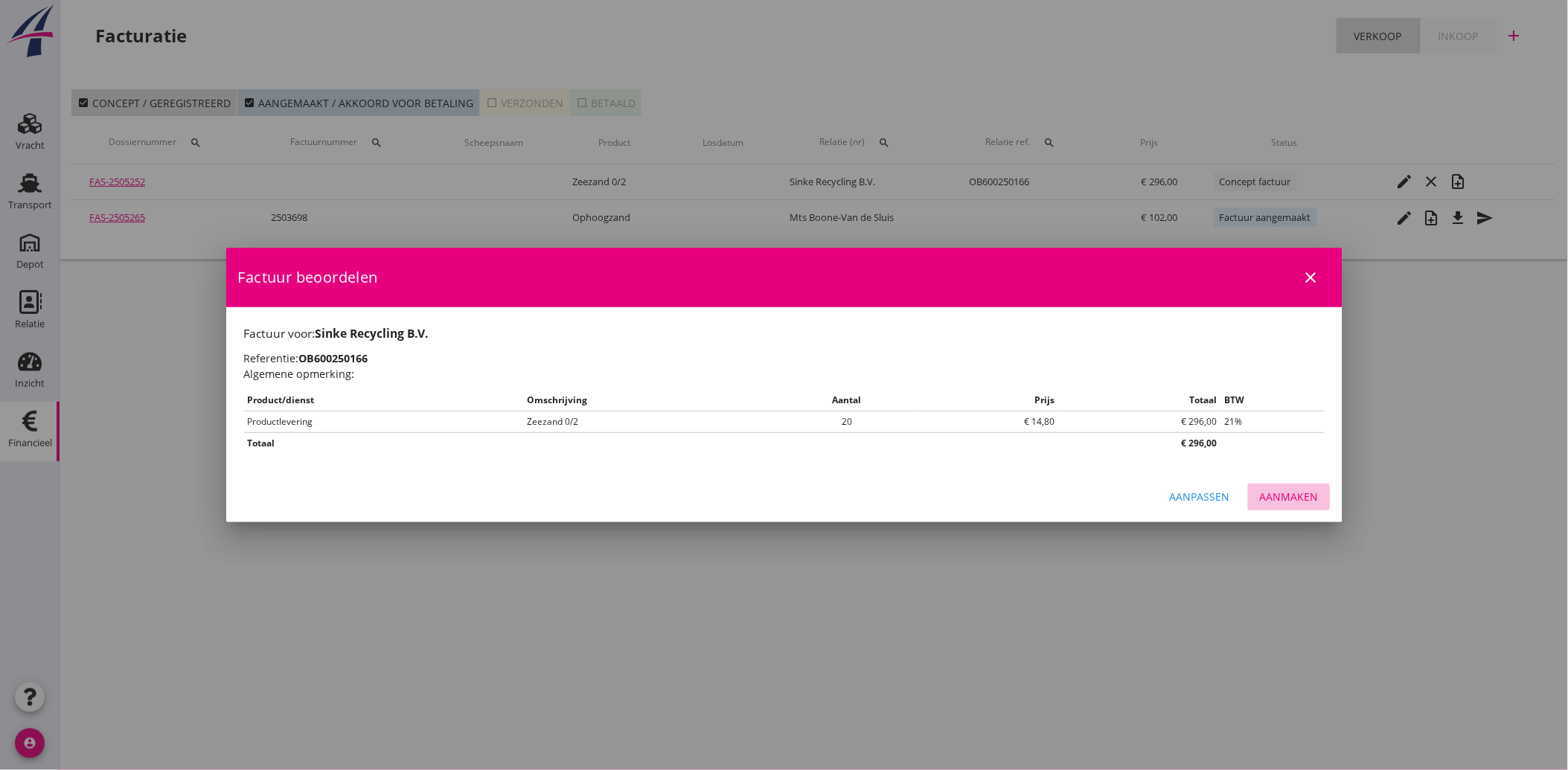
click at [1296, 495] on div "Aanmaken" at bounding box center [1288, 496] width 58 height 16
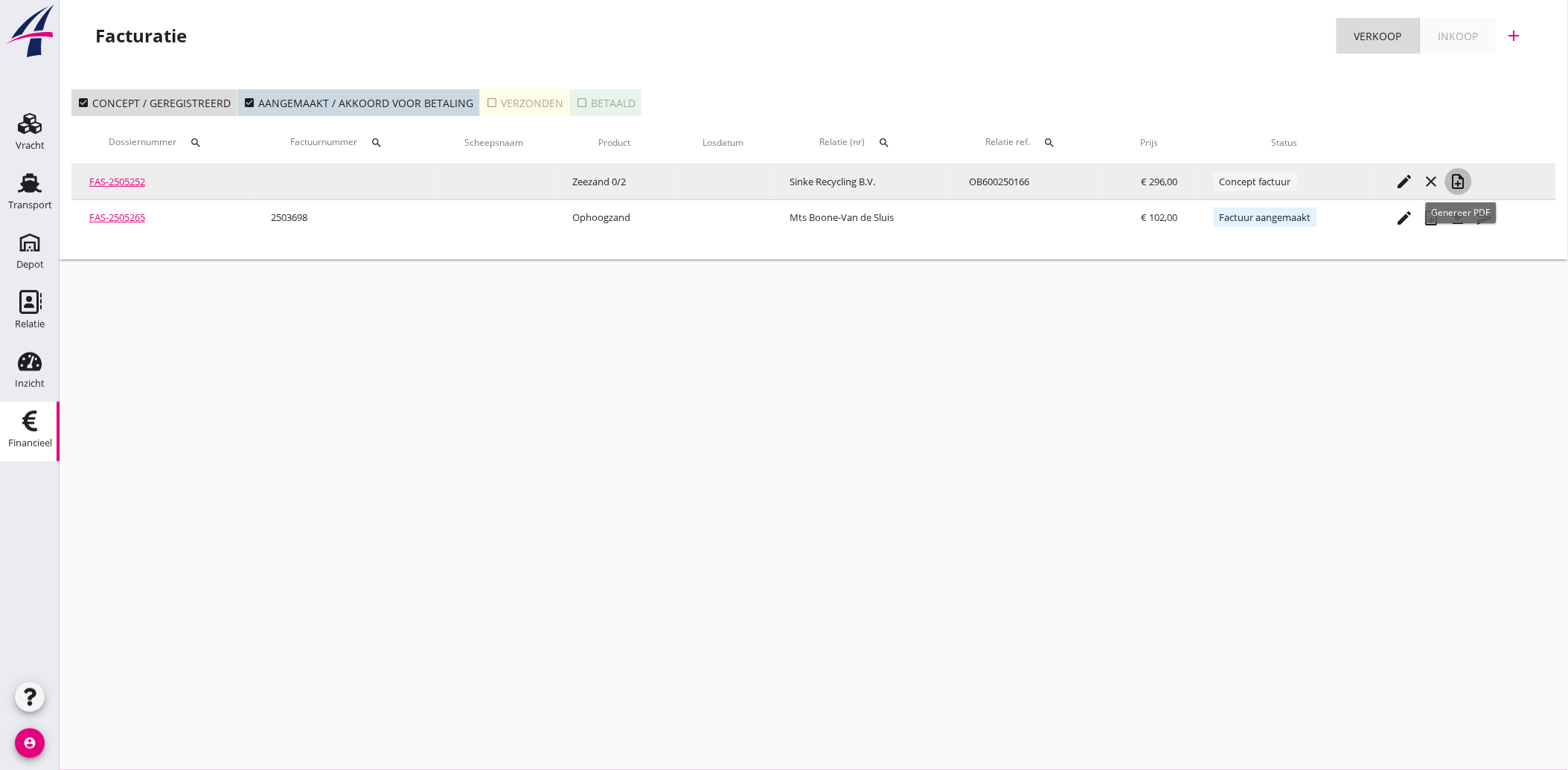
click at [1458, 180] on icon "note_add" at bounding box center [1458, 181] width 18 height 18
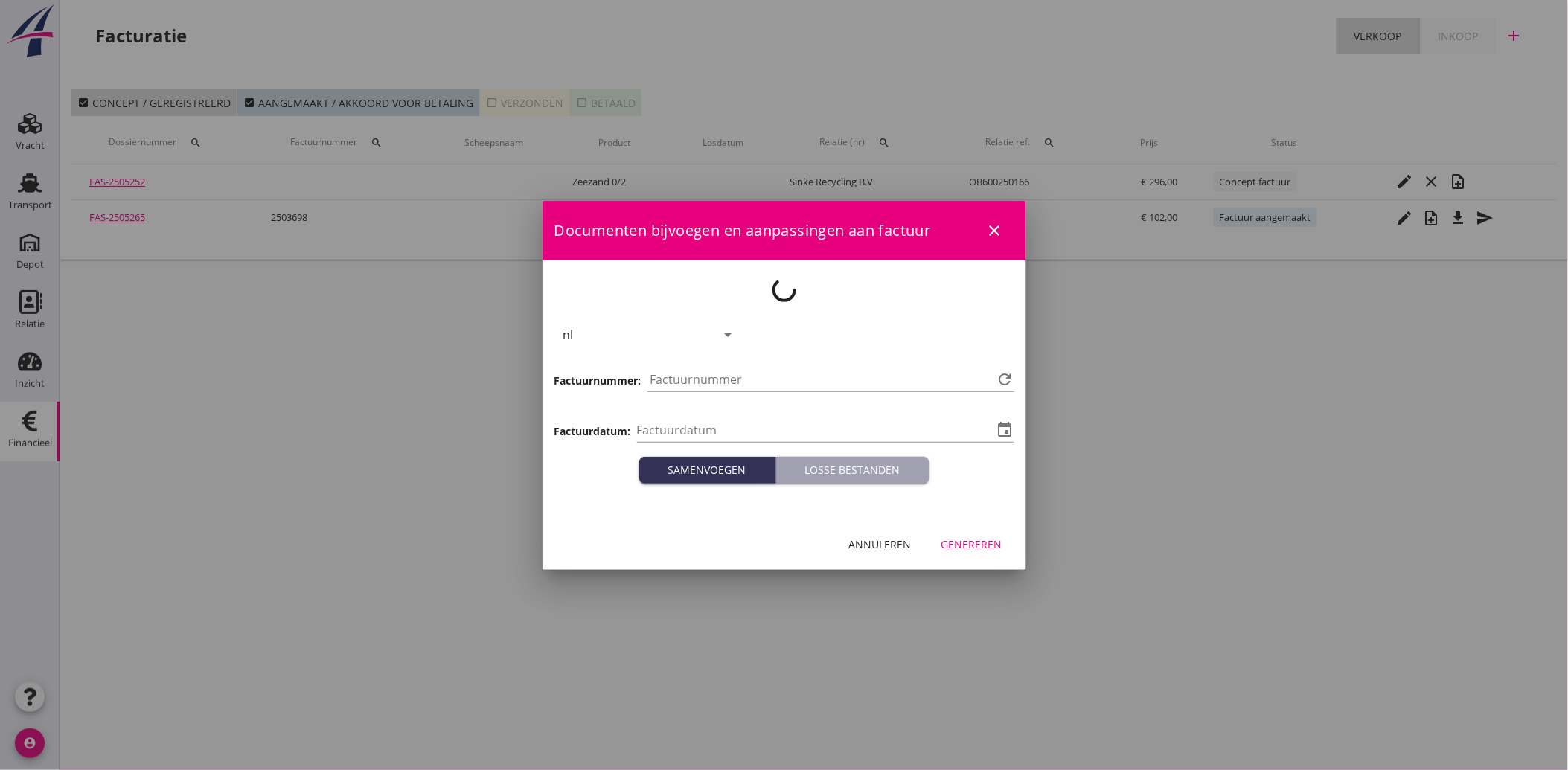
type input "[DATE]"
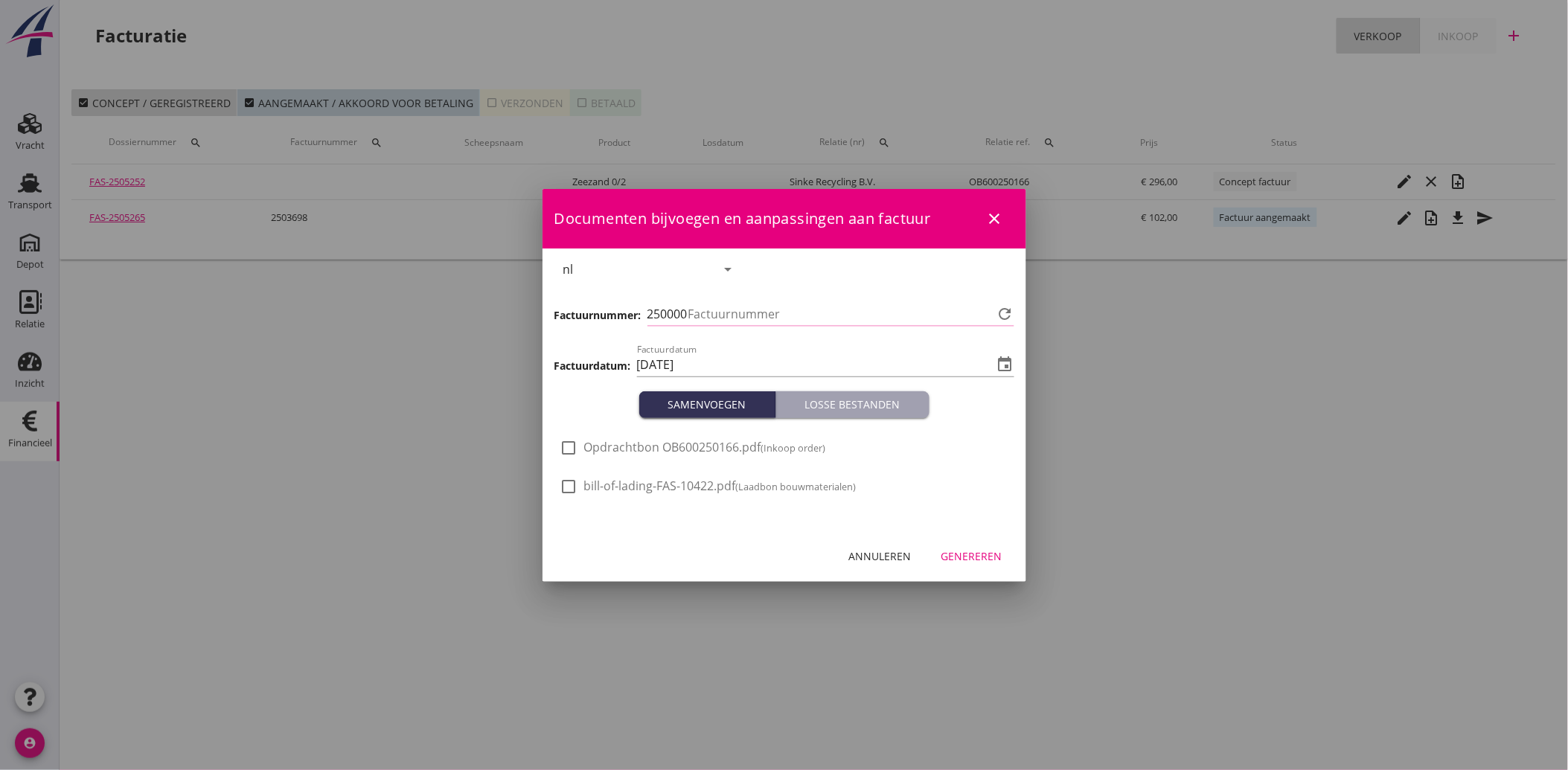
type input "3731"
click at [567, 445] on div at bounding box center [569, 448] width 25 height 25
checkbox input "true"
click at [984, 561] on div "Genereren" at bounding box center [972, 556] width 61 height 16
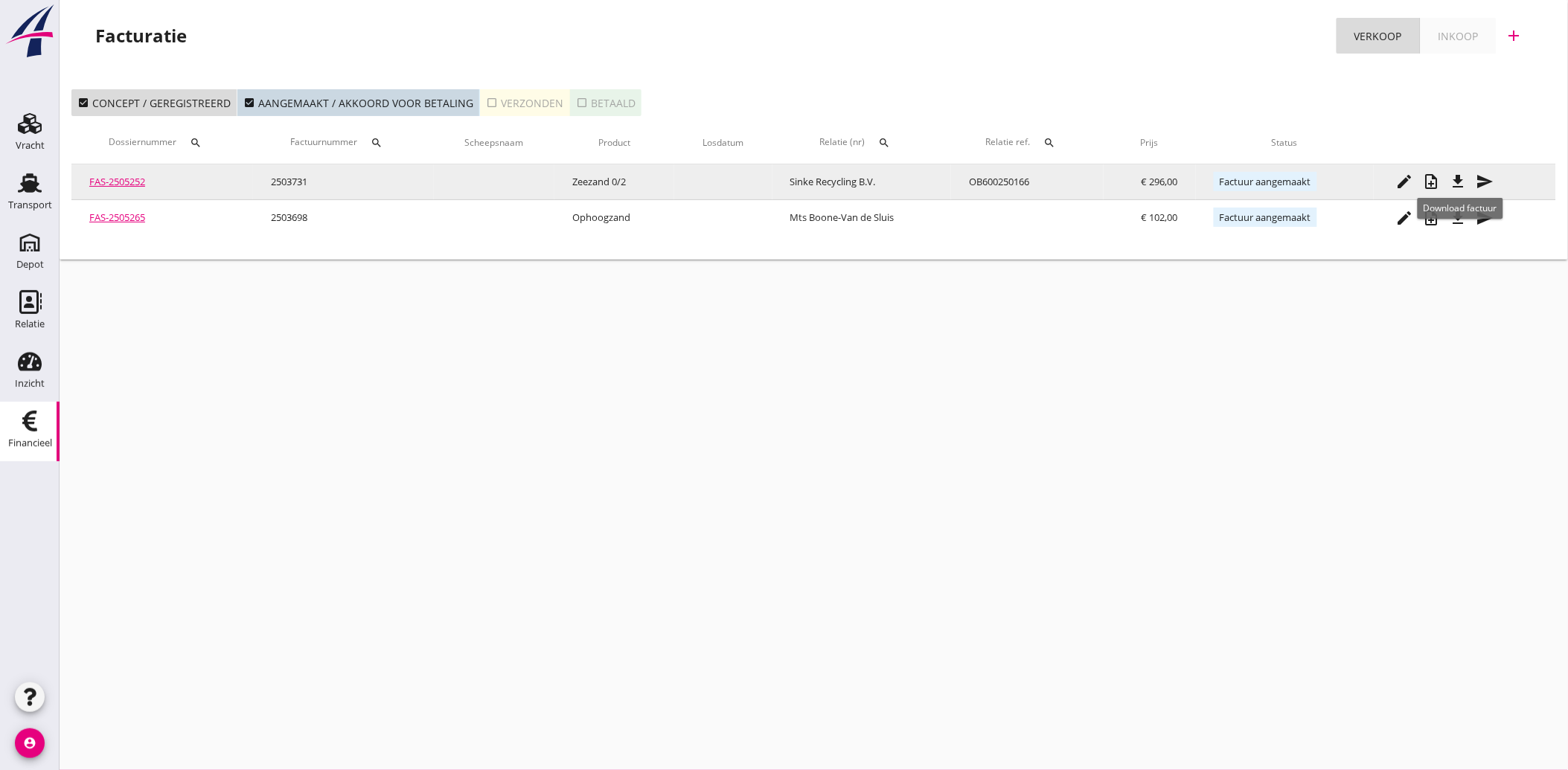
click at [1464, 172] on icon "file_download" at bounding box center [1458, 181] width 18 height 18
click at [1486, 180] on icon "send" at bounding box center [1485, 181] width 18 height 18
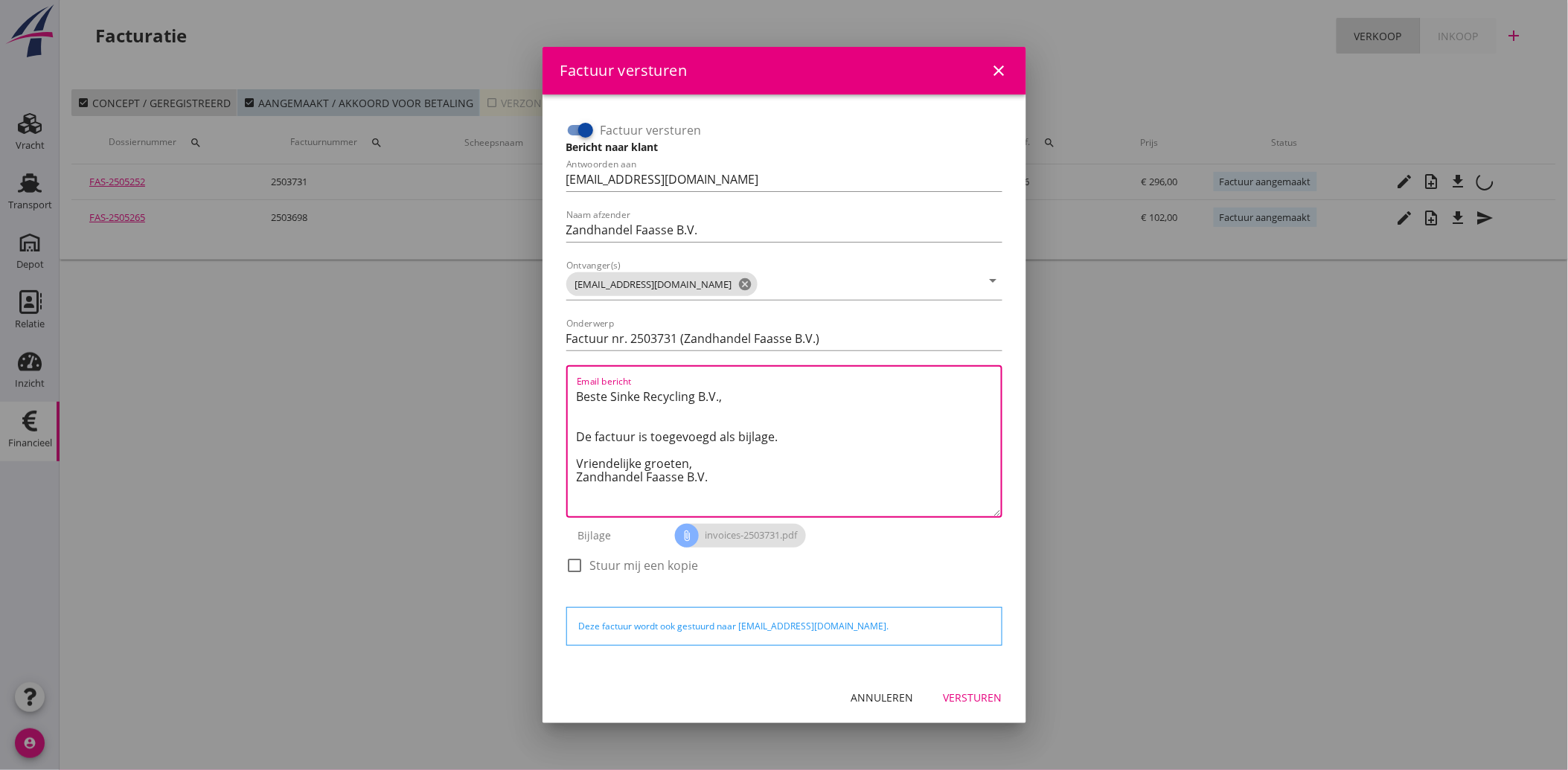
drag, startPoint x: 719, startPoint y: 482, endPoint x: 552, endPoint y: 393, distance: 189.2
click at [552, 393] on div "Factuur versturen Bericht naar klant Antwoorden aan [EMAIL_ADDRESS][DOMAIN_NAME…" at bounding box center [784, 383] width 484 height 578
paste textarea "Geachte heer/mevrouw, Hierbij zenden wij u onze factuur i.v.m. de door ons aan …"
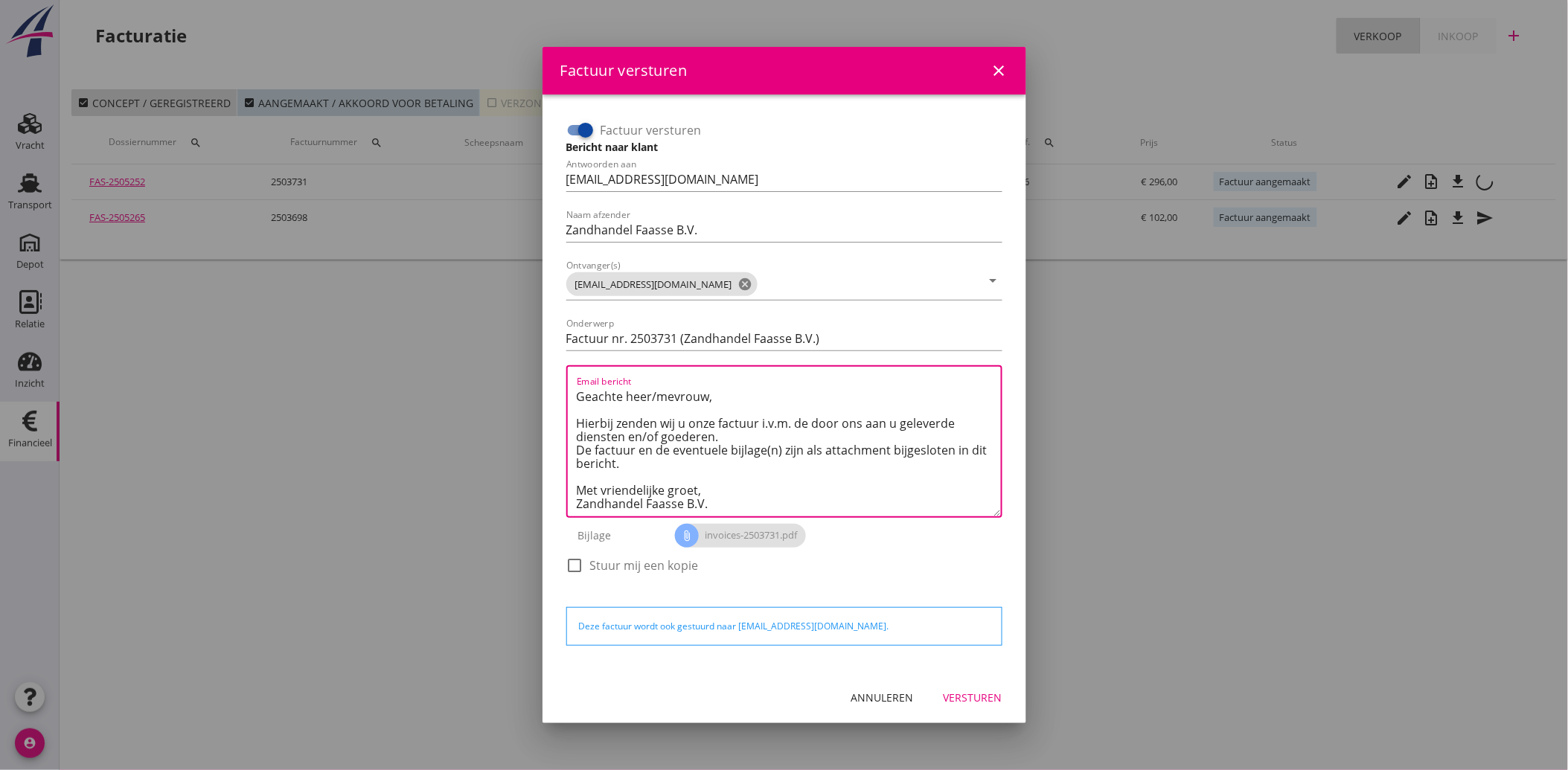
type textarea "Geachte heer/mevrouw, Hierbij zenden wij u onze factuur i.v.m. de door ons aan …"
click at [959, 694] on div "Versturen" at bounding box center [973, 698] width 58 height 16
